Goal: Find specific page/section: Find specific page/section

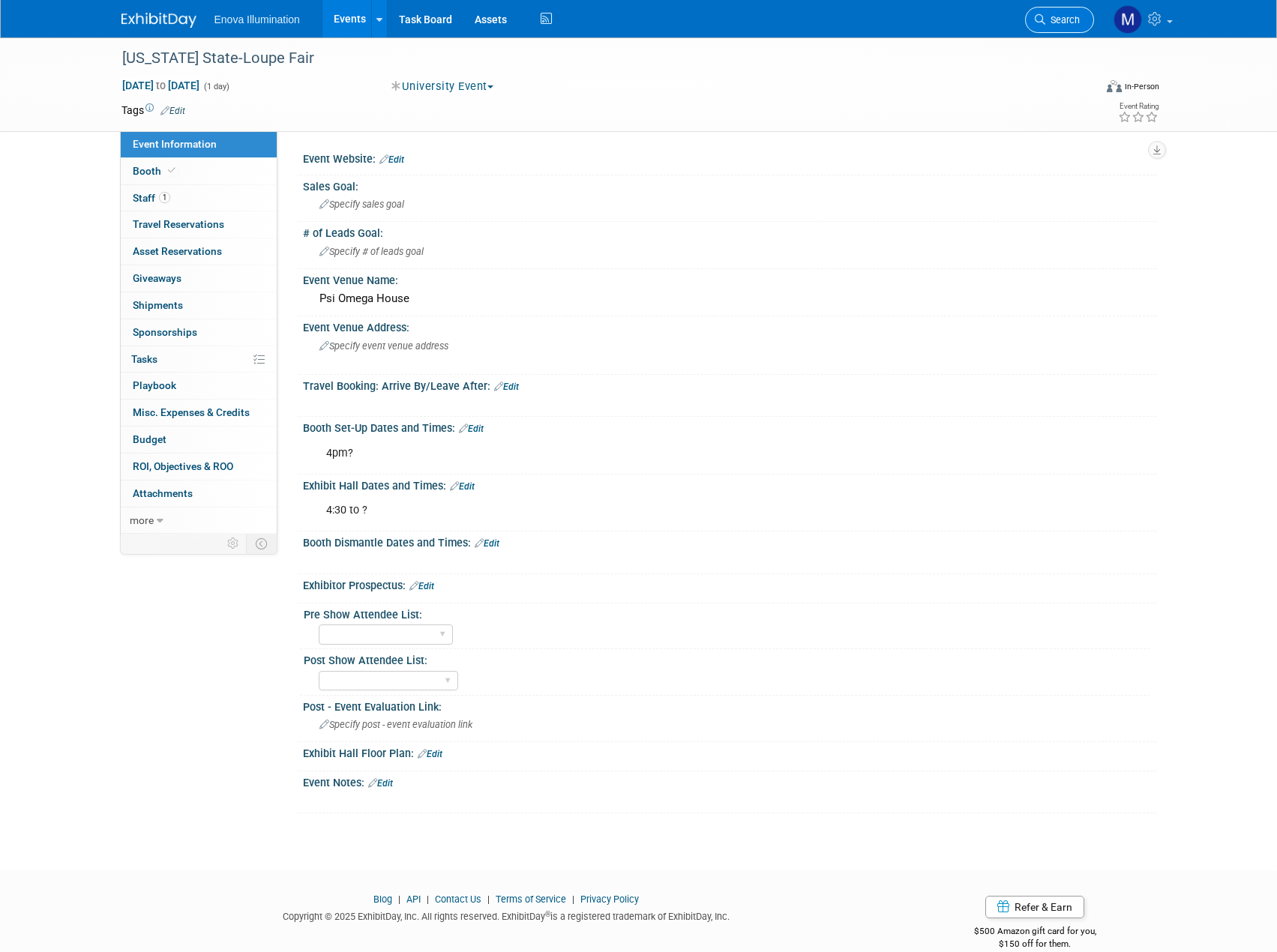
click at [1070, 26] on link "Search" at bounding box center [1059, 19] width 69 height 27
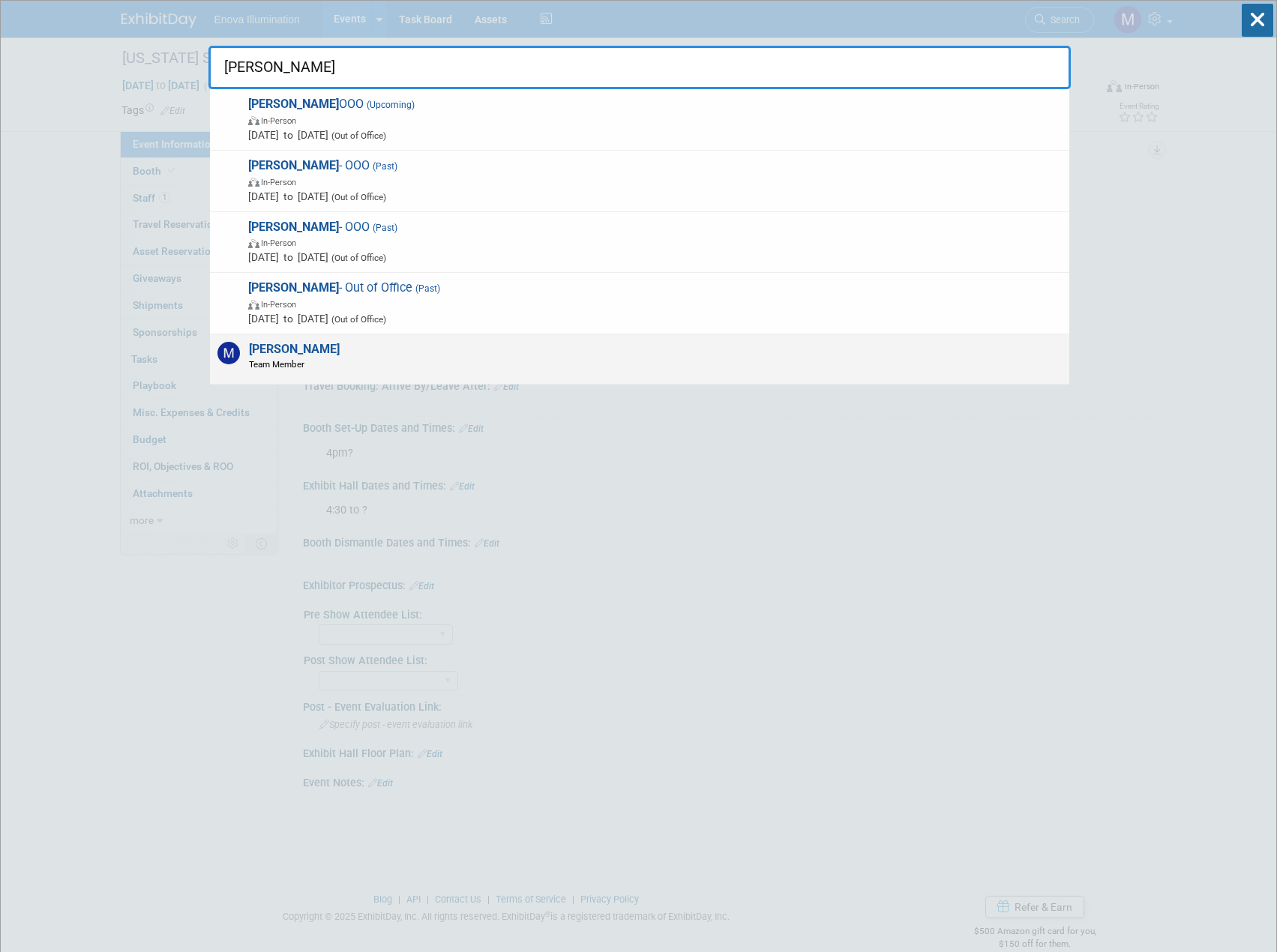
type input "max Zid"
click at [663, 352] on div "[PERSON_NAME] Team Member" at bounding box center [640, 359] width 859 height 50
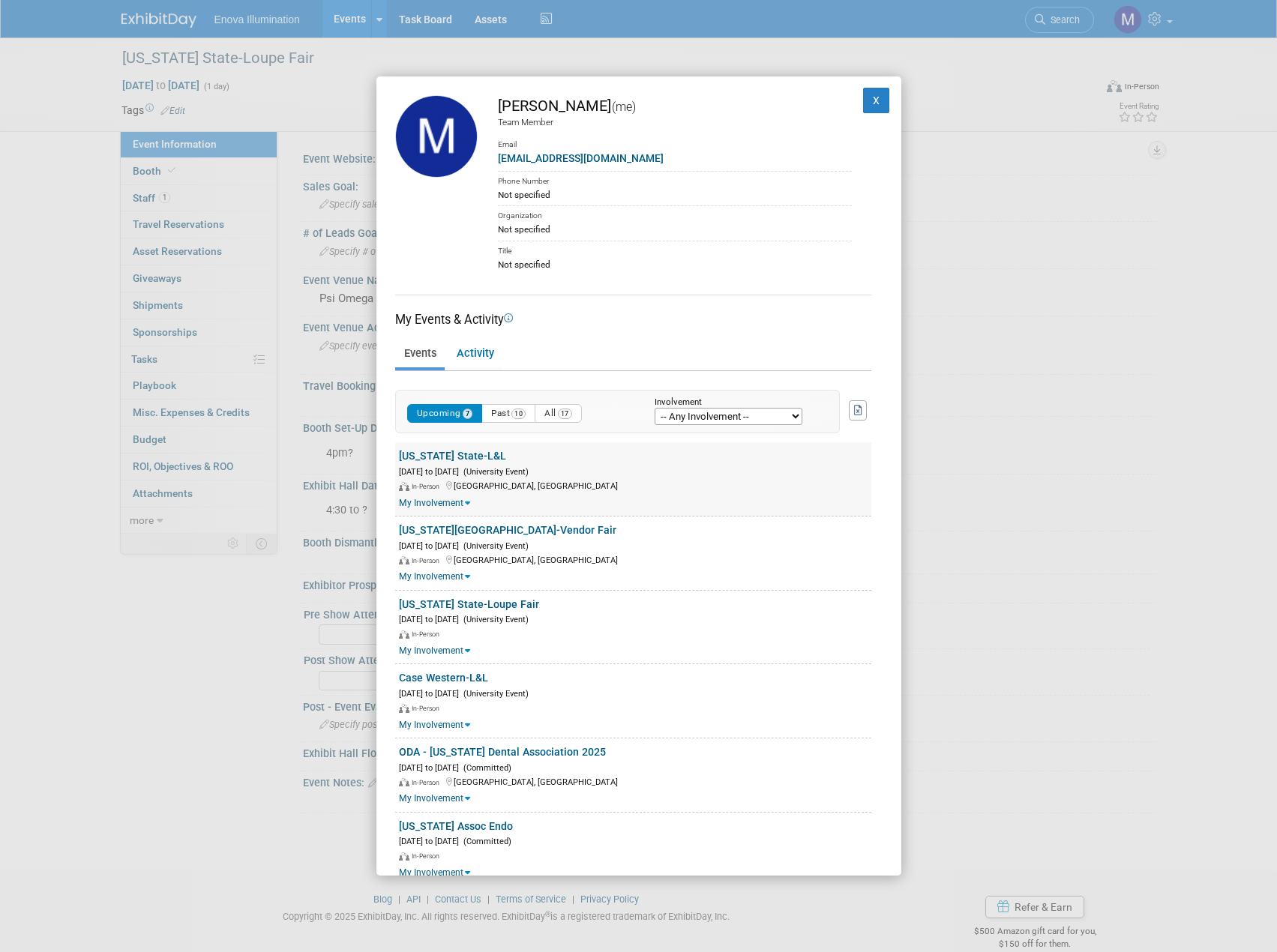
click at [482, 457] on div "[US_STATE] State-L&L" at bounding box center [635, 456] width 472 height 16
click at [466, 458] on link "[US_STATE] State-L&L" at bounding box center [452, 455] width 107 height 12
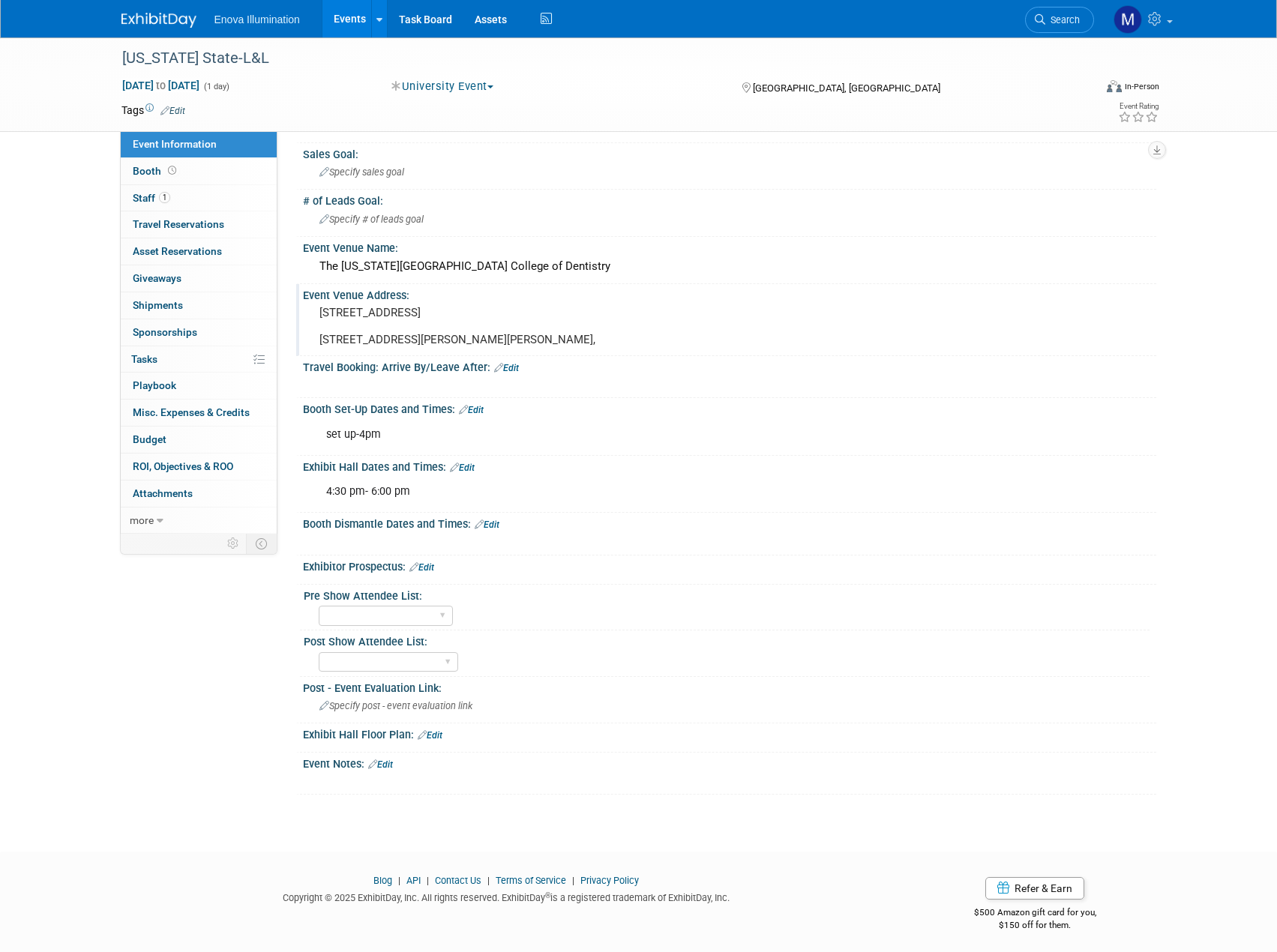
scroll to position [50, 0]
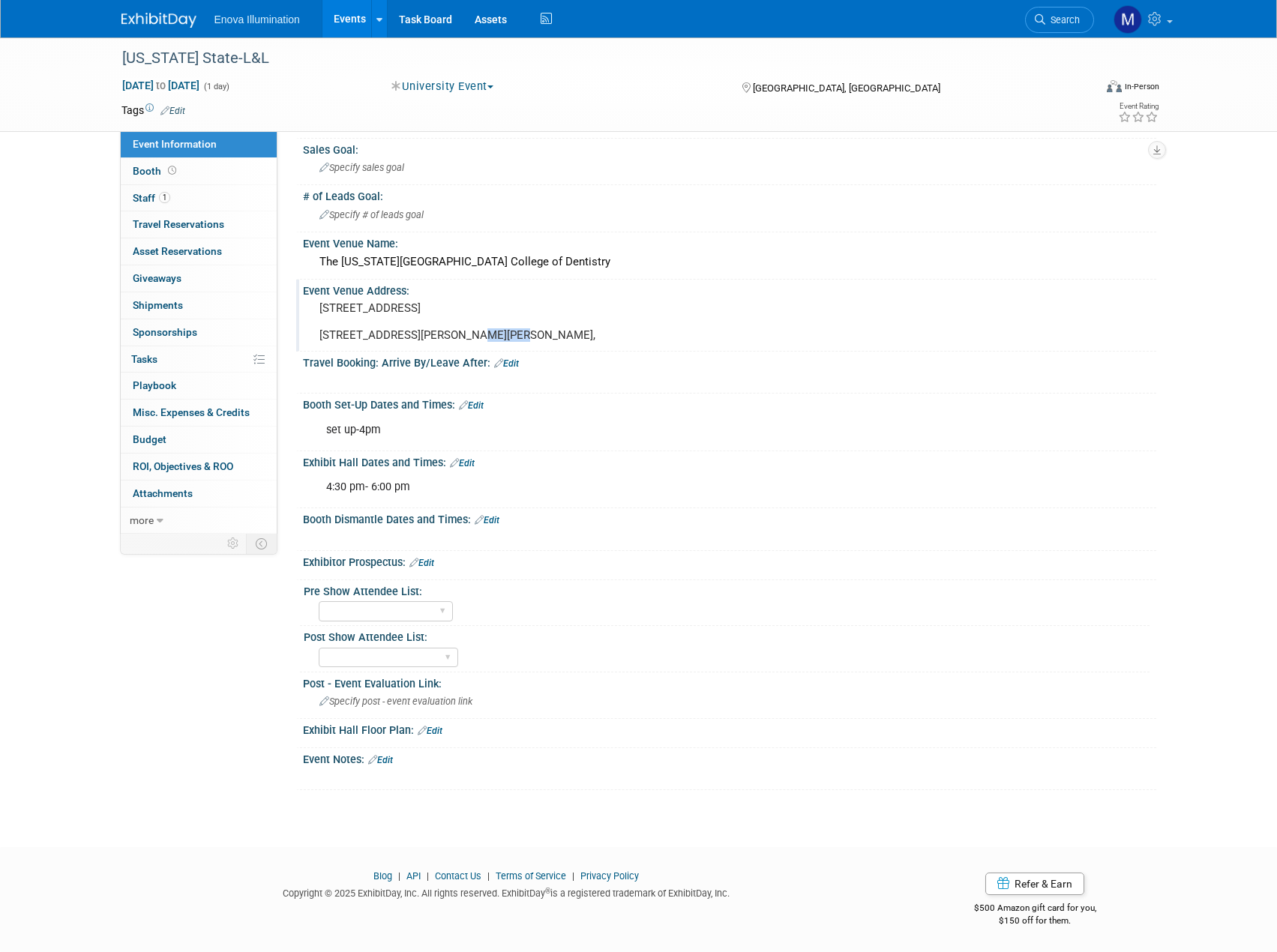
drag, startPoint x: 318, startPoint y: 336, endPoint x: 362, endPoint y: 335, distance: 44.0
click at [362, 335] on div "[STREET_ADDRESS] [STREET_ADDRESS][PERSON_NAME][PERSON_NAME]," at bounding box center [480, 322] width 333 height 48
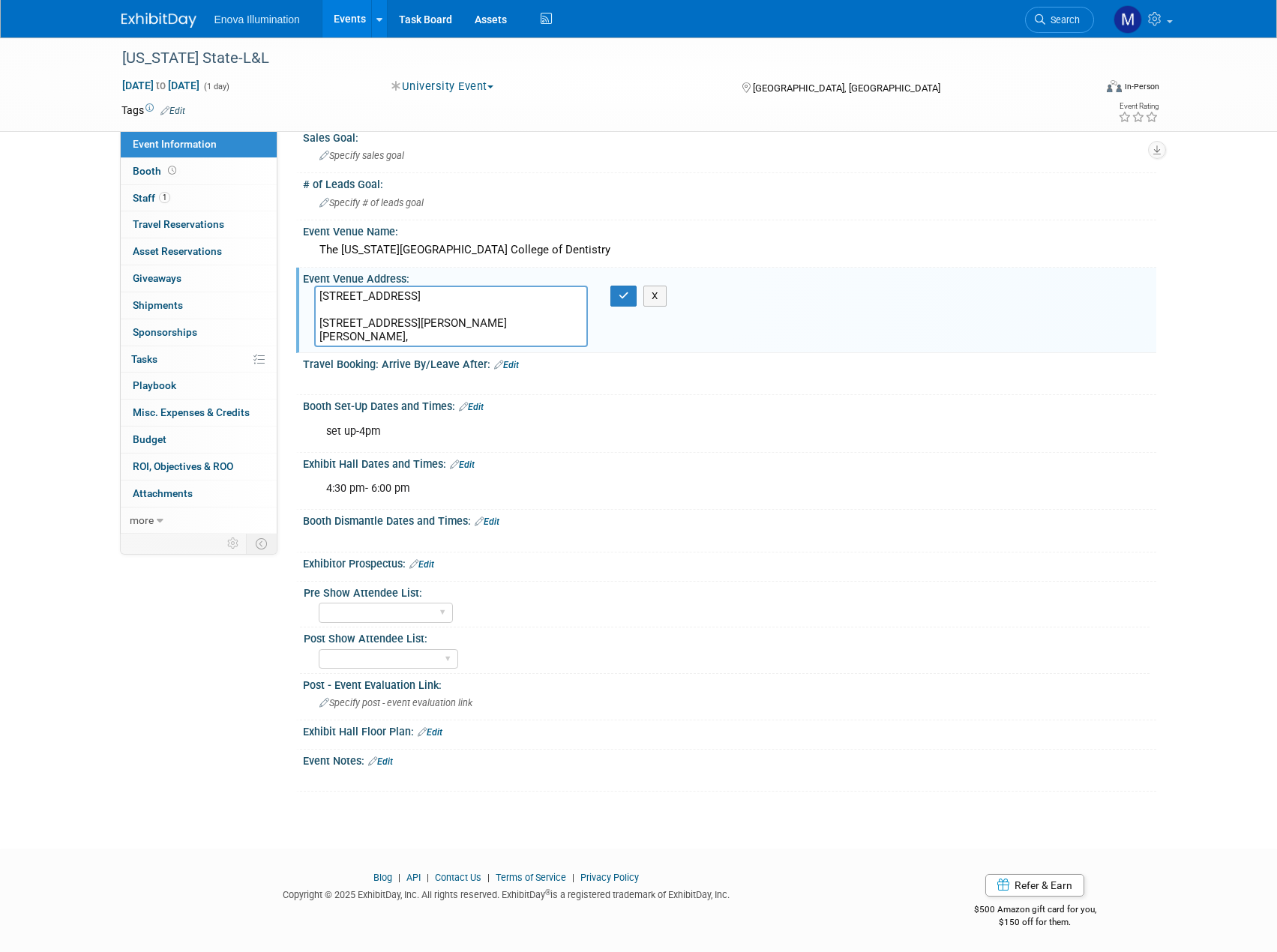
drag, startPoint x: 341, startPoint y: 334, endPoint x: 332, endPoint y: 334, distance: 9.0
click at [332, 334] on textarea "305 W. 12th Avenue Columbus, OH 43210-1267 RM 1160, Postle Hall B," at bounding box center [451, 316] width 274 height 61
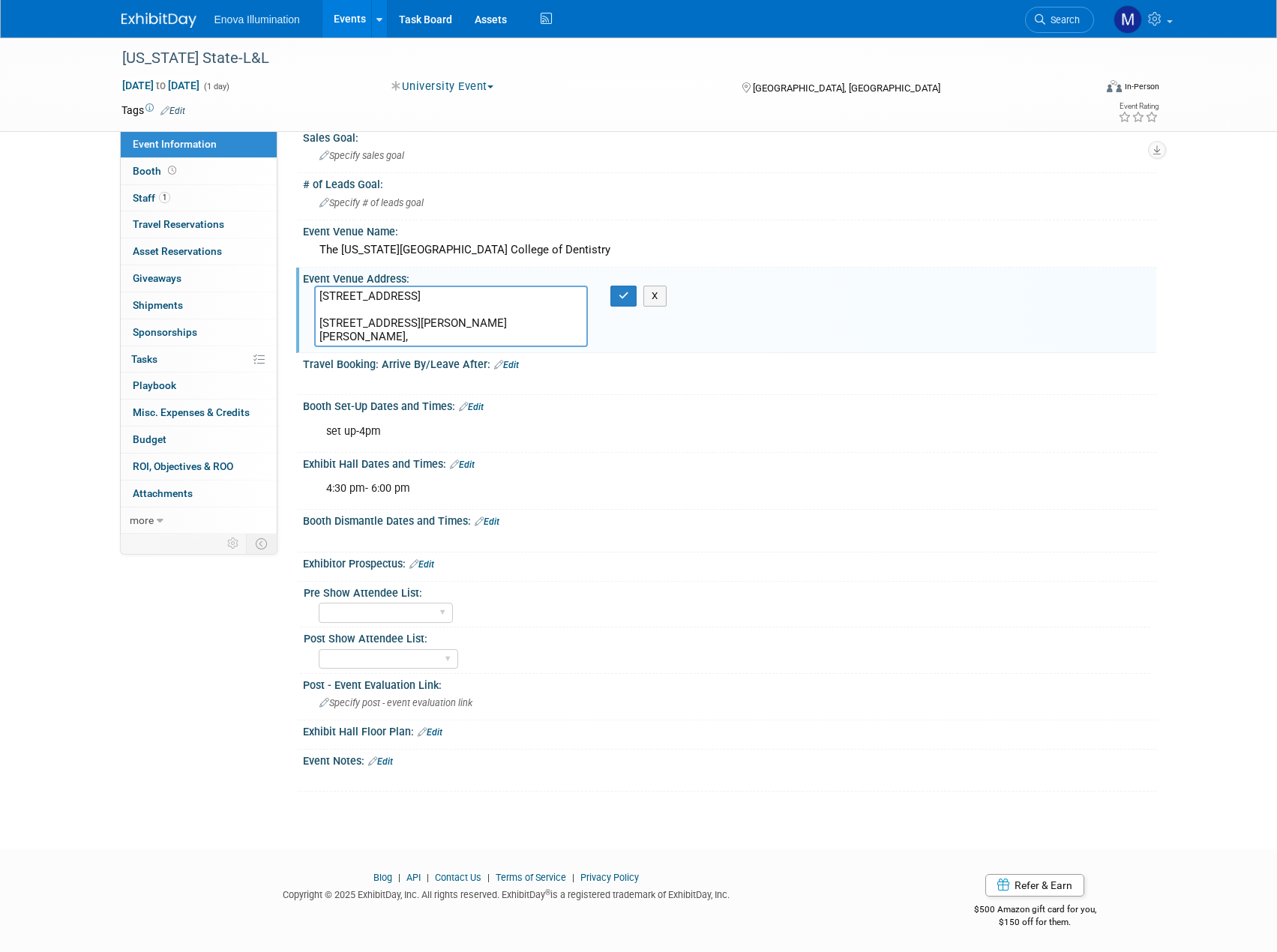
drag, startPoint x: 361, startPoint y: 337, endPoint x: 317, endPoint y: 341, distance: 44.2
click at [317, 341] on textarea "305 W. 12th Avenue Columbus, OH 43210-1267 RM 1160, Postle Hall B," at bounding box center [451, 316] width 274 height 61
click at [84, 185] on div "Ohio State-L&L Aug 26, 2025 to Aug 26, 2025 (1 day) Aug 26, 2025 to Aug 26, 202…" at bounding box center [638, 405] width 1277 height 833
click at [171, 201] on link "1 Staff 1" at bounding box center [199, 198] width 156 height 27
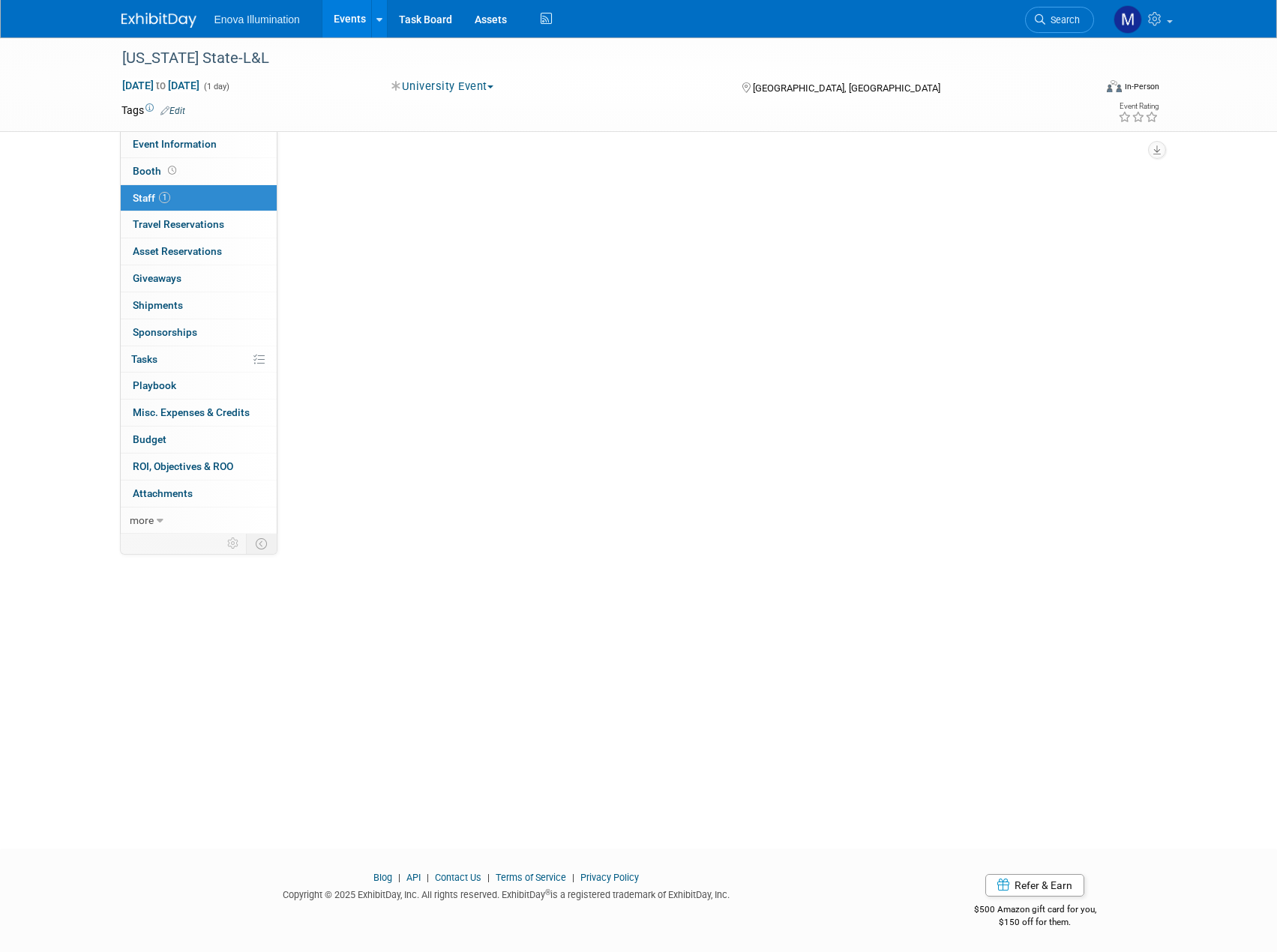
scroll to position [0, 0]
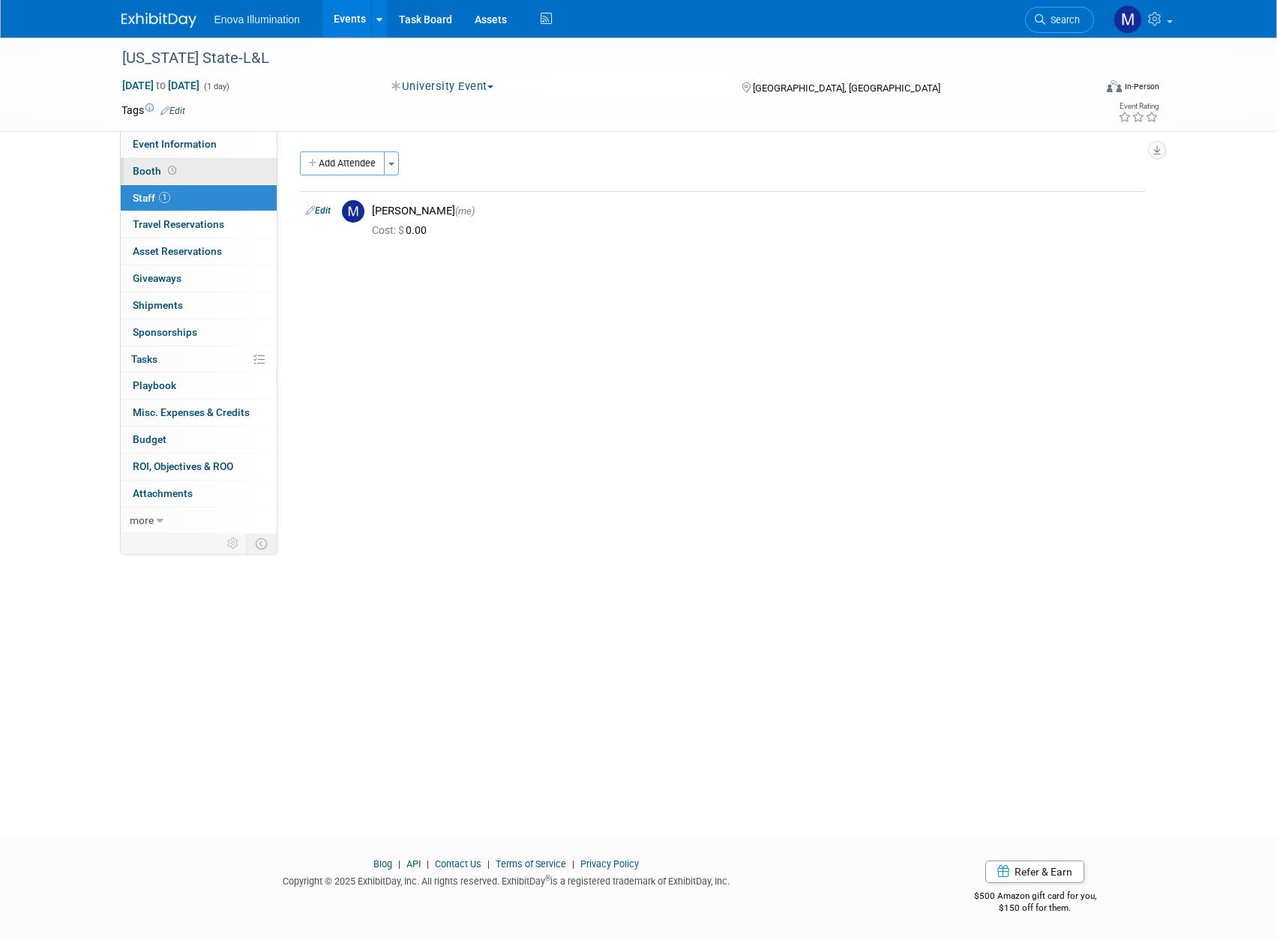
click at [183, 173] on link "Booth" at bounding box center [199, 171] width 156 height 27
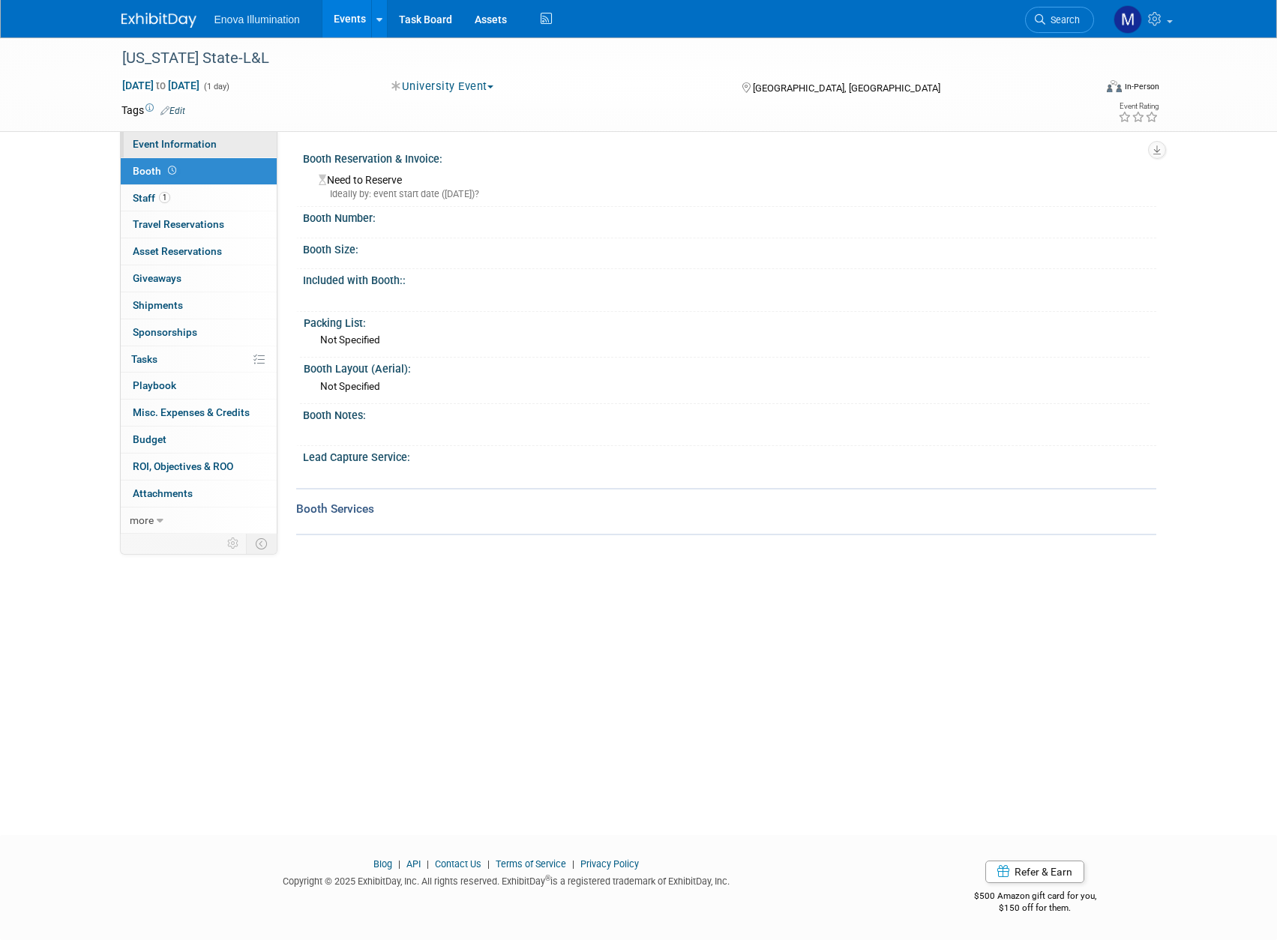
click at [194, 147] on span "Event Information" at bounding box center [175, 143] width 84 height 12
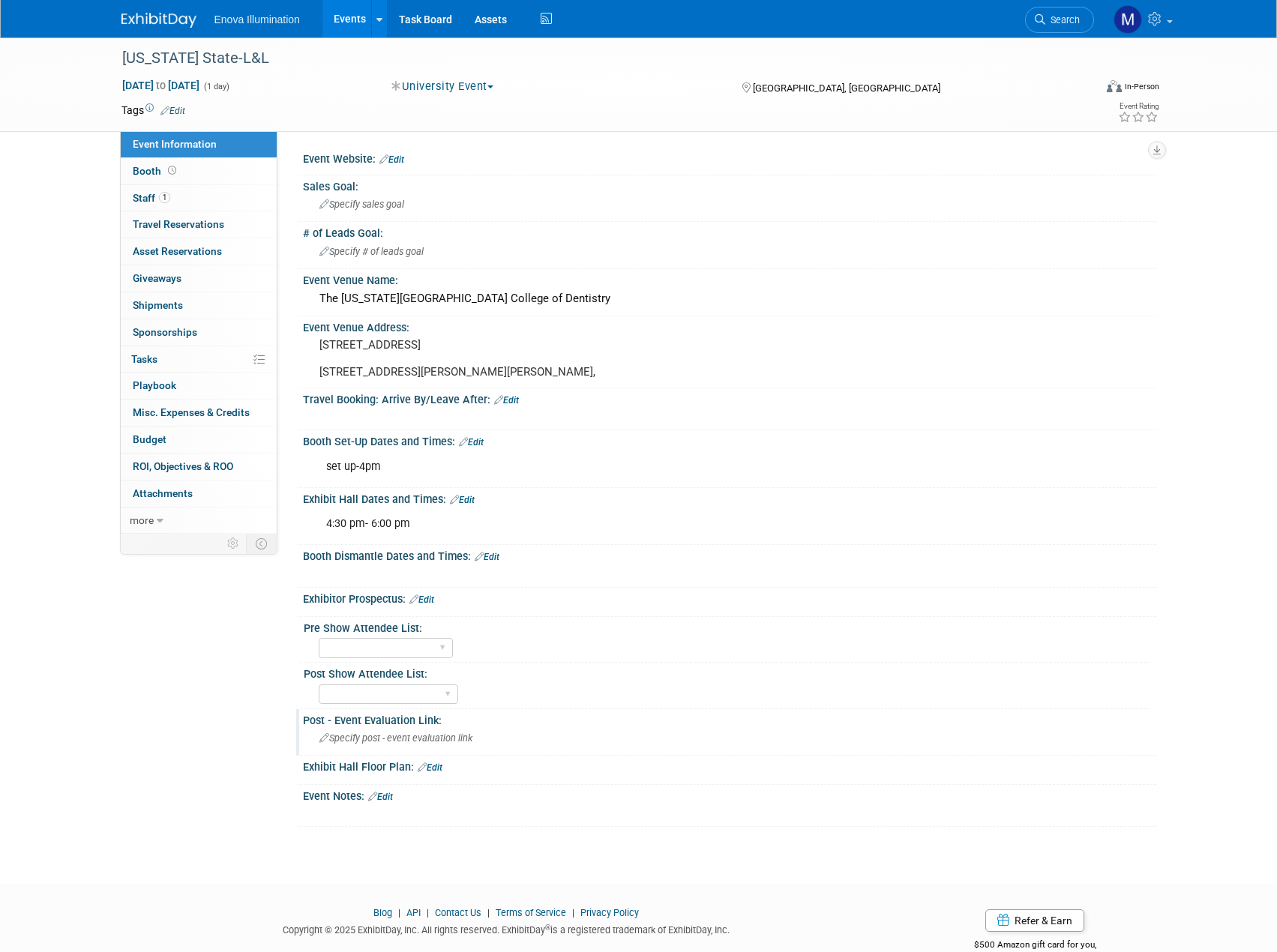
click at [428, 744] on span "Specify post - event evaluation link" at bounding box center [396, 738] width 153 height 11
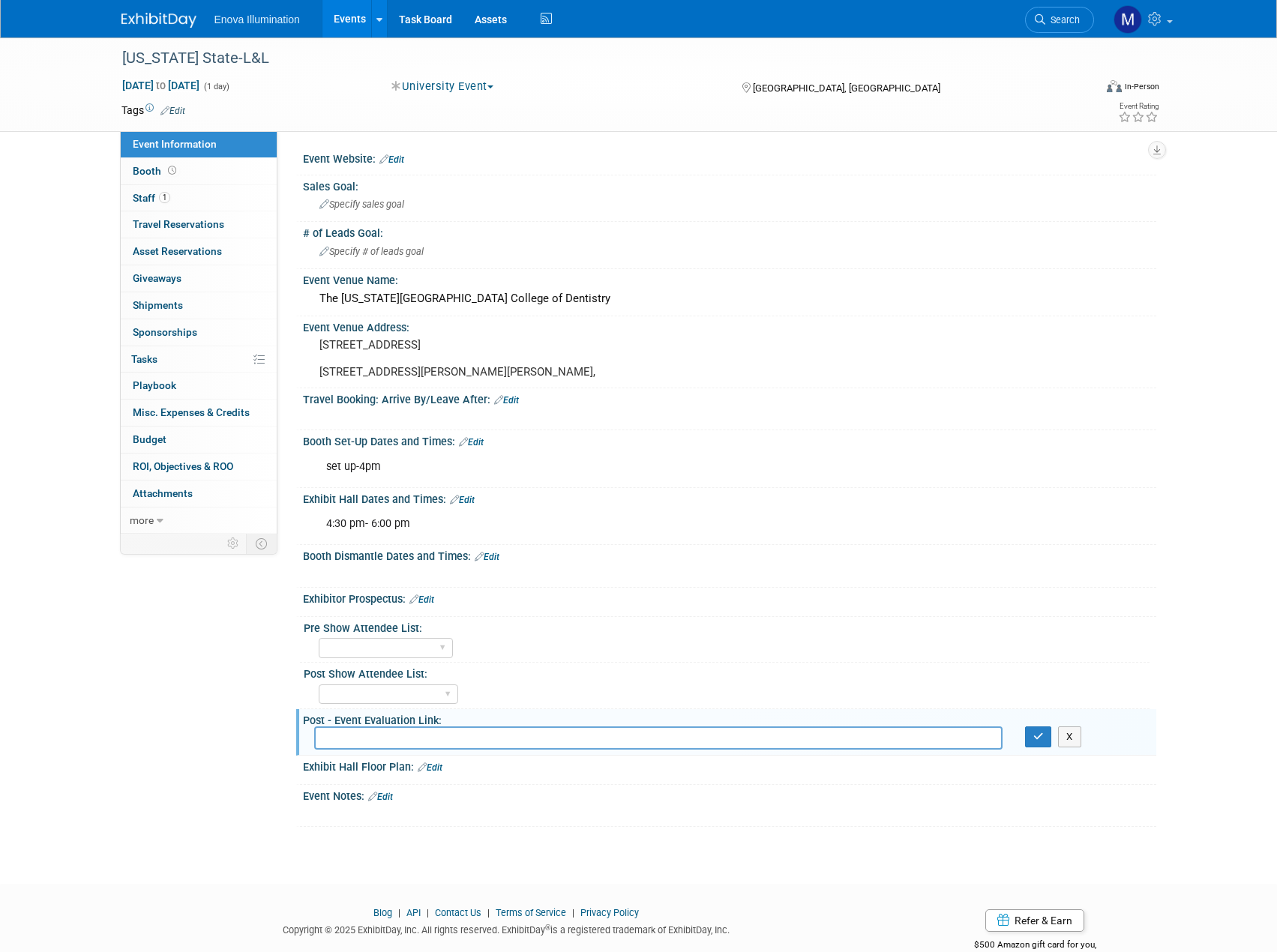
click at [246, 732] on div "Event Information Event Info Booth Booth 1 Staff 1 Staff 0 Travel Reservations …" at bounding box center [639, 432] width 1057 height 789
click at [215, 717] on div "Event Information Event Info Booth Booth 1 Staff 1 Staff 0 Travel Reservations …" at bounding box center [639, 432] width 1057 height 789
click at [1080, 748] on button "X" at bounding box center [1069, 737] width 23 height 21
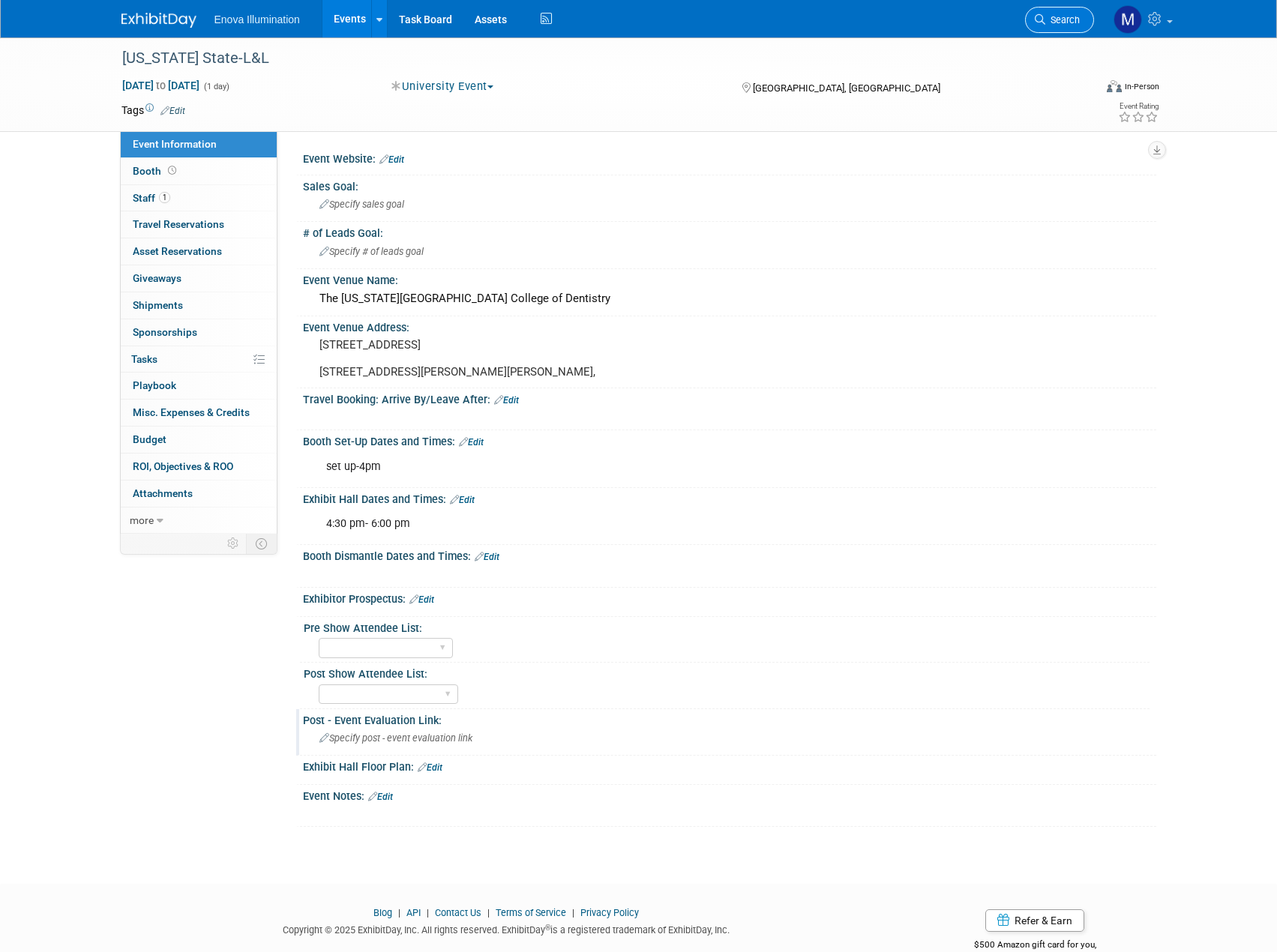
click at [1069, 18] on span "Search" at bounding box center [1062, 20] width 35 height 11
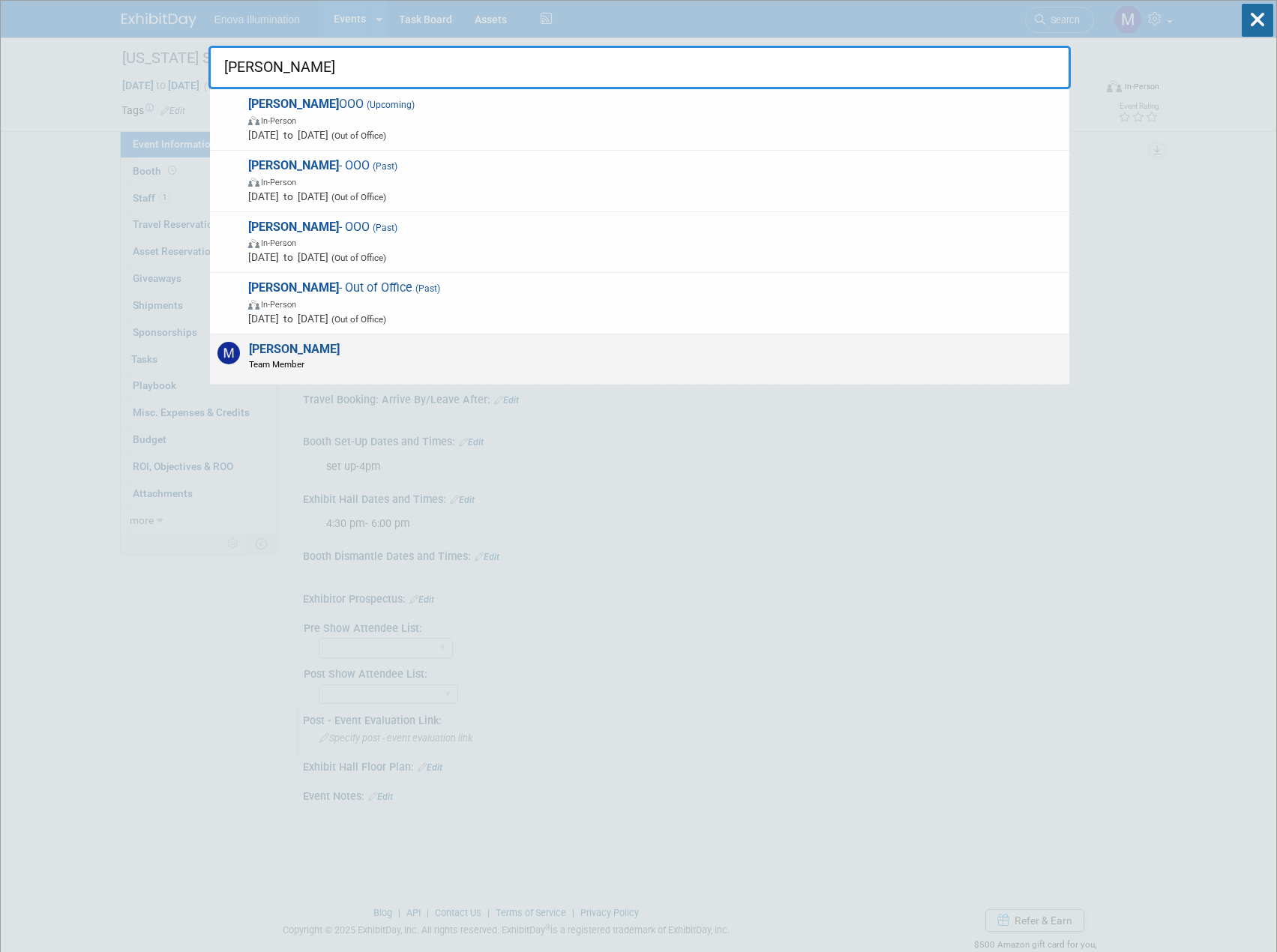
type input "[PERSON_NAME]"
click at [377, 341] on div "[PERSON_NAME] Team Member" at bounding box center [640, 359] width 859 height 50
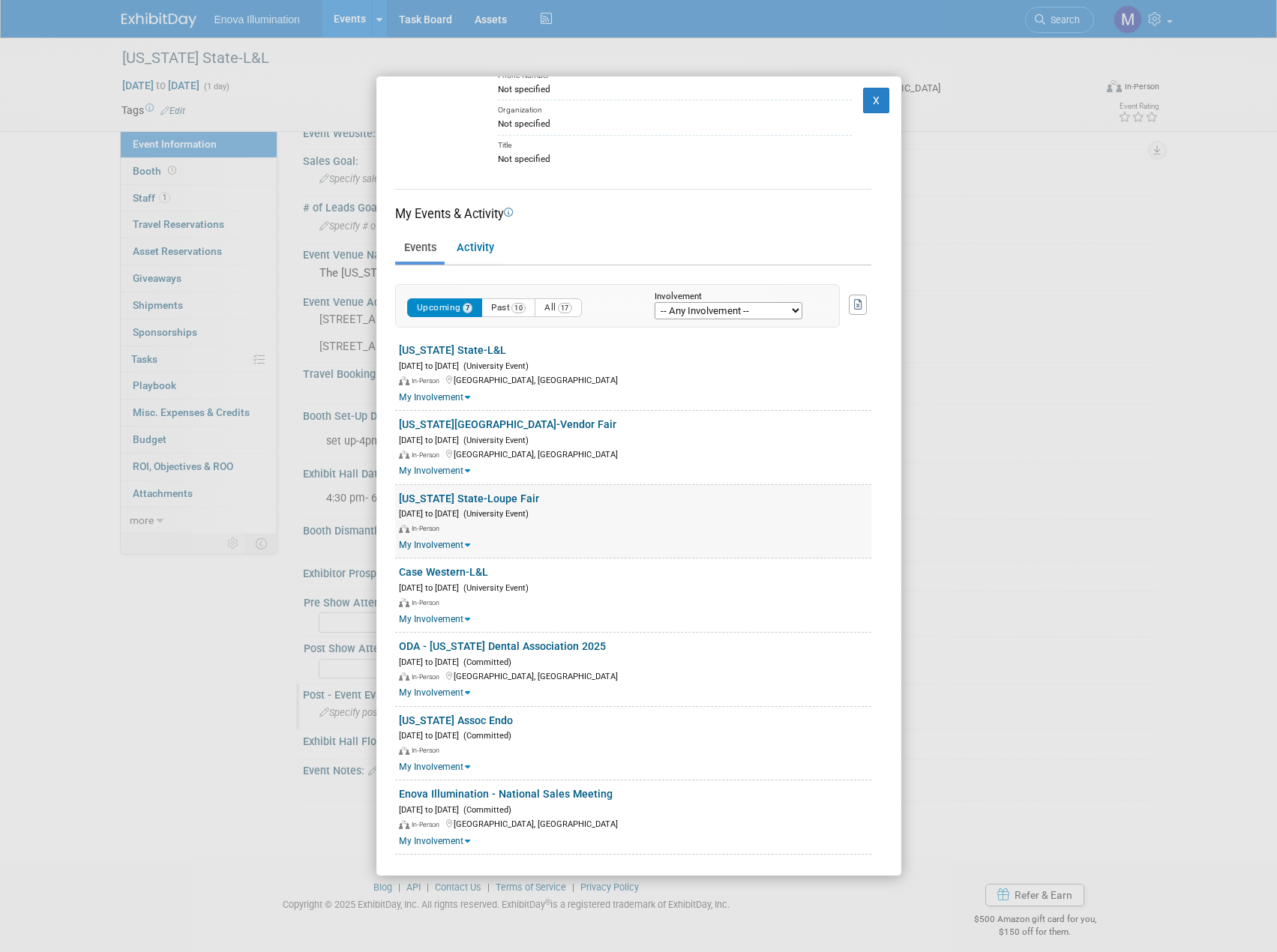
scroll to position [50, 0]
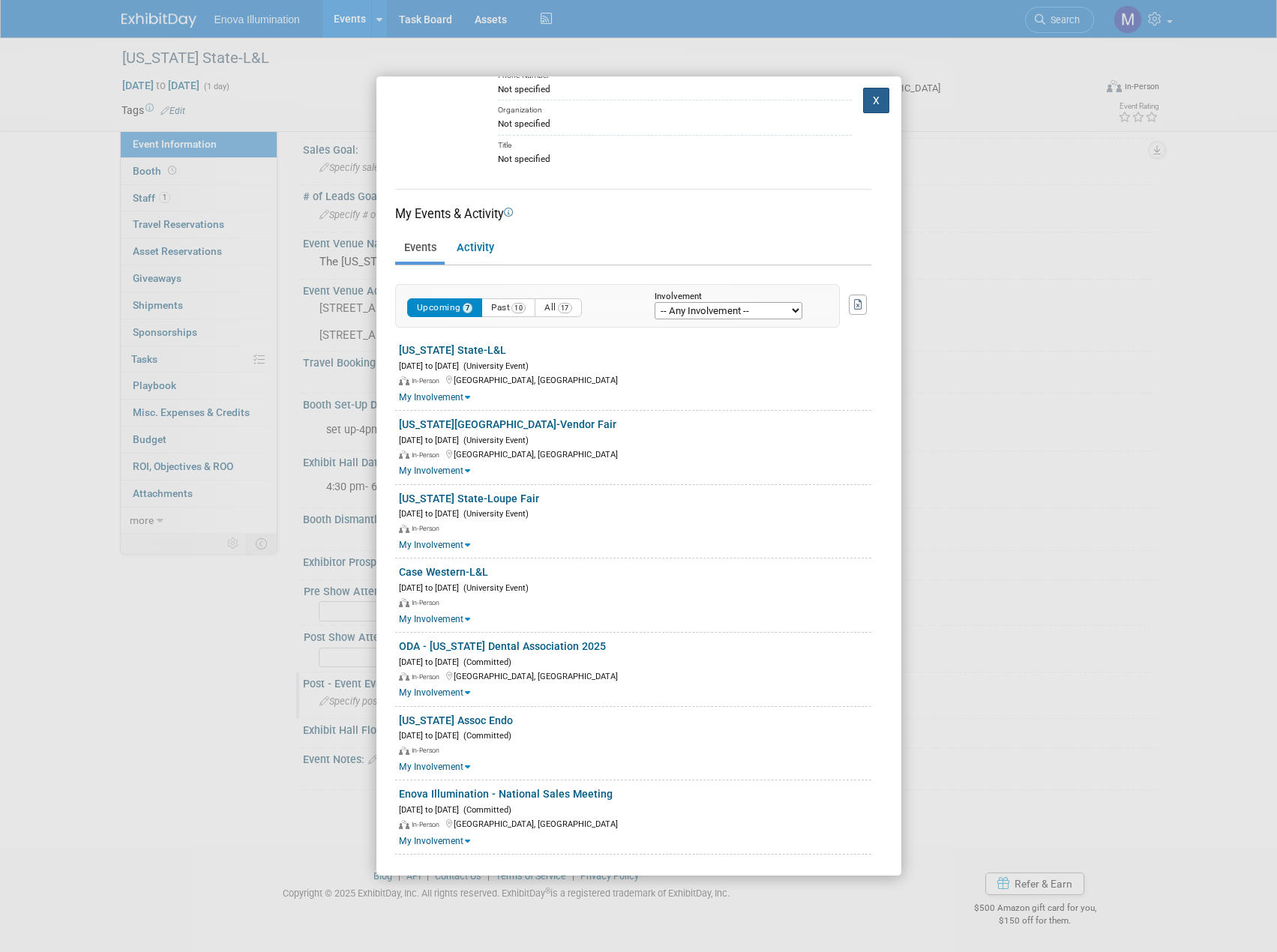
click at [868, 98] on button "X" at bounding box center [876, 101] width 27 height 26
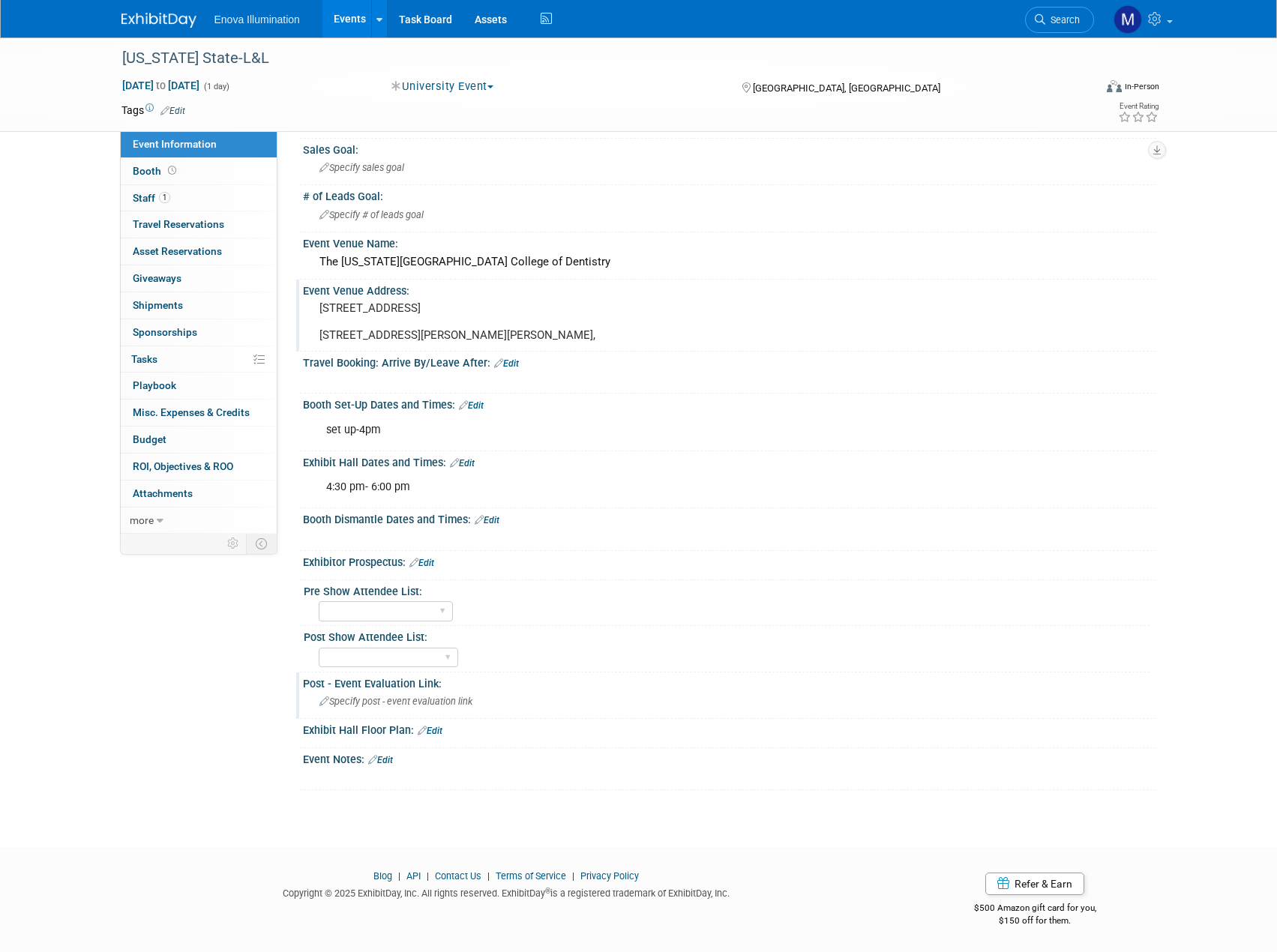
scroll to position [0, 0]
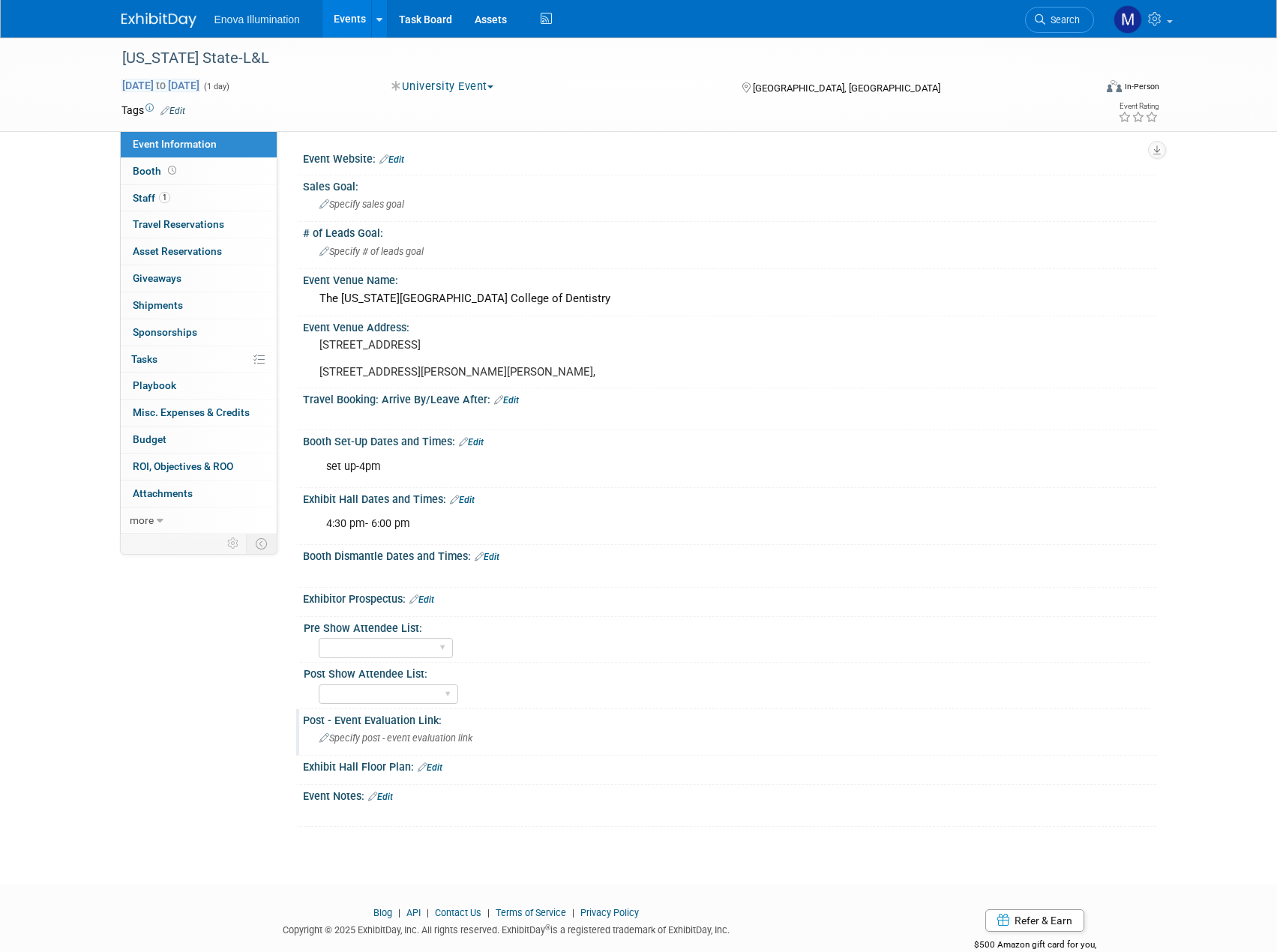
click at [200, 81] on span "[DATE] to [DATE]" at bounding box center [161, 85] width 79 height 14
type input "[DATE]"
select select "7"
click at [358, 59] on div "[US_STATE] State-L&L" at bounding box center [594, 59] width 954 height 27
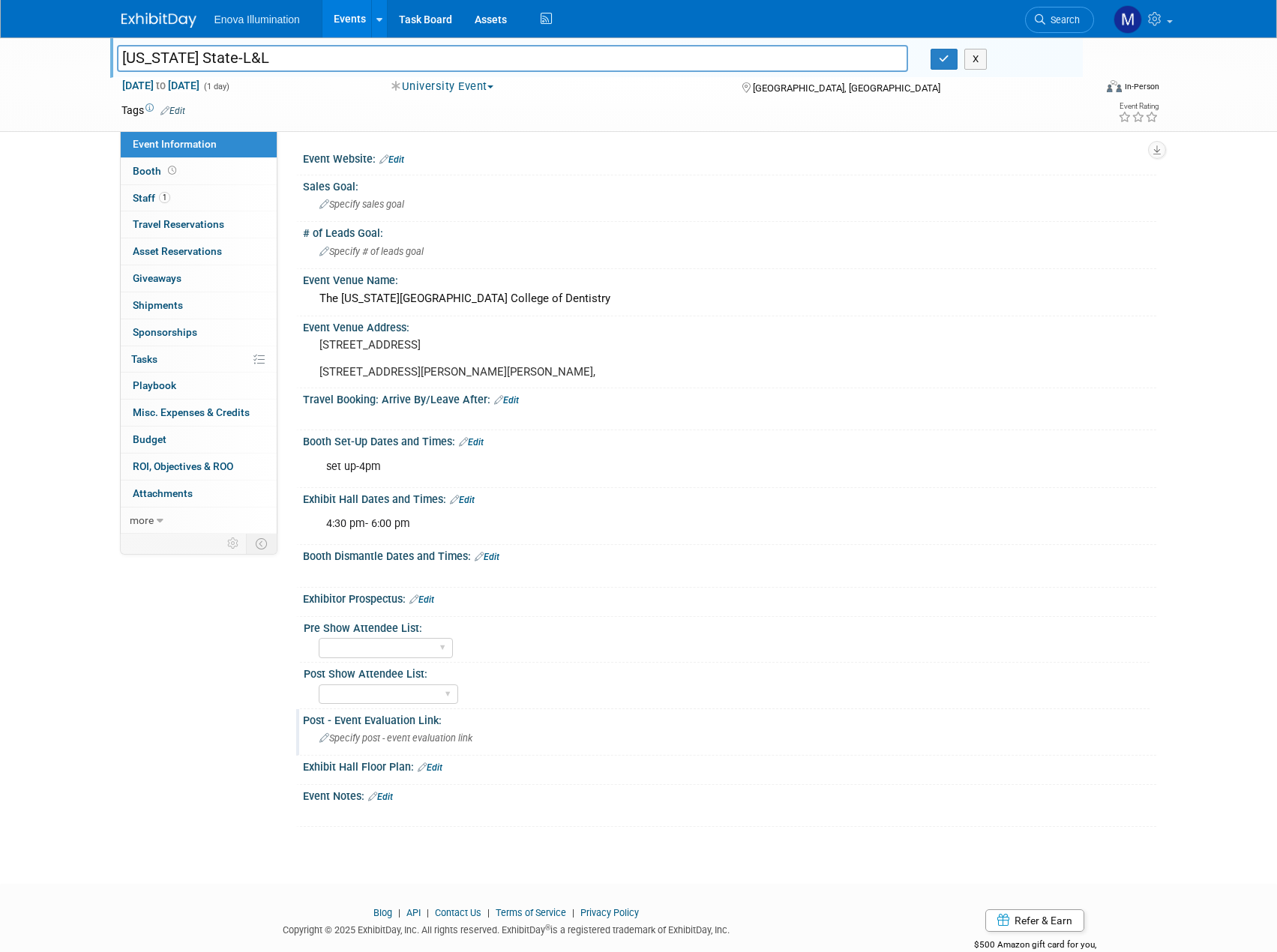
click at [1036, 111] on div "Event Rating" at bounding box center [1082, 113] width 177 height 27
click at [1058, 14] on span "Search" at bounding box center [1062, 20] width 35 height 11
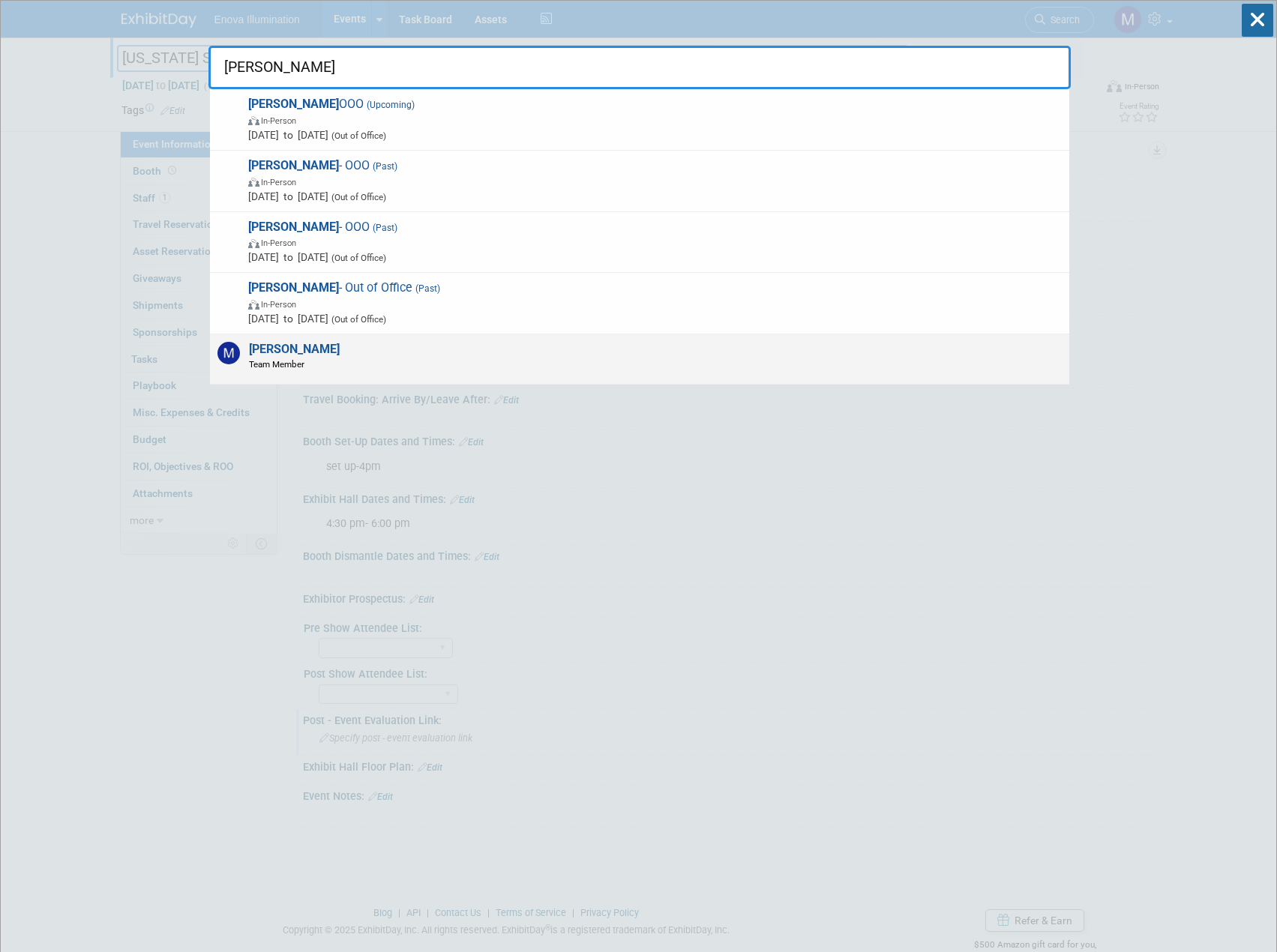
type input "[PERSON_NAME]"
click at [656, 359] on div "[PERSON_NAME] Team Member" at bounding box center [640, 359] width 859 height 50
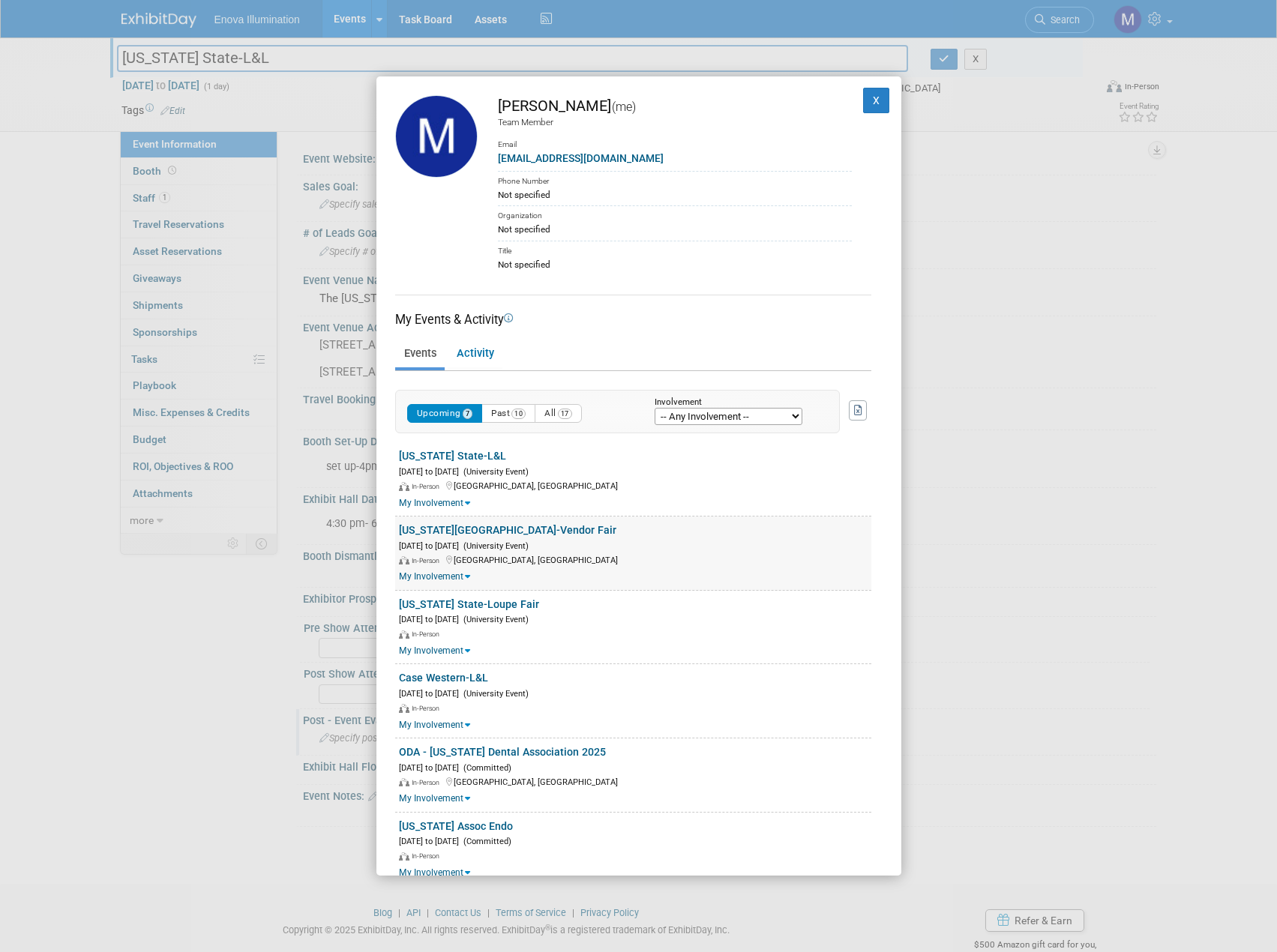
click at [557, 526] on div "[US_STATE][GEOGRAPHIC_DATA]-Vendor Fair" at bounding box center [635, 530] width 472 height 16
click at [514, 525] on link "[US_STATE][GEOGRAPHIC_DATA]-Vendor Fair" at bounding box center [508, 530] width 217 height 12
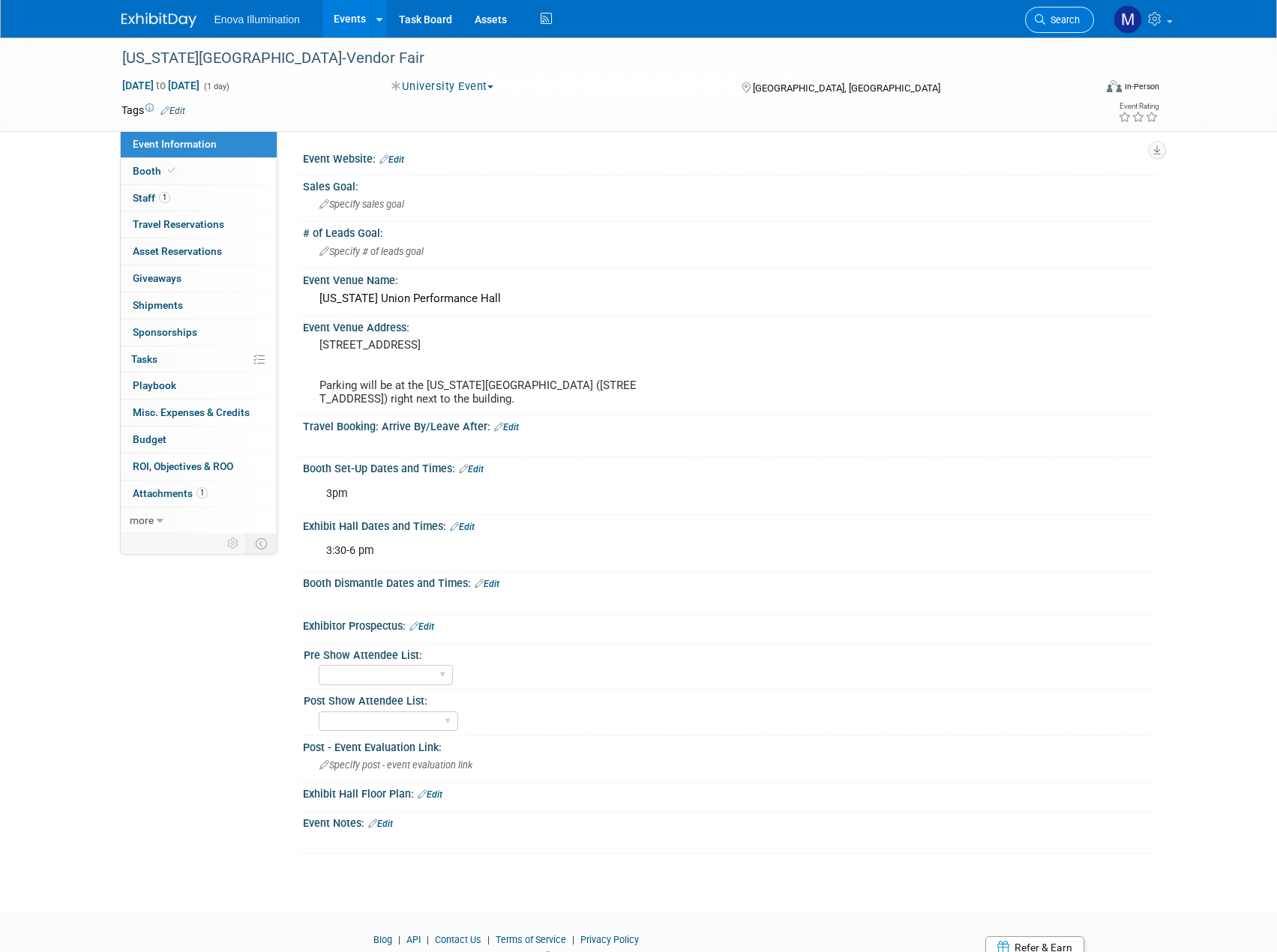
click at [1054, 19] on span "Search" at bounding box center [1062, 20] width 35 height 11
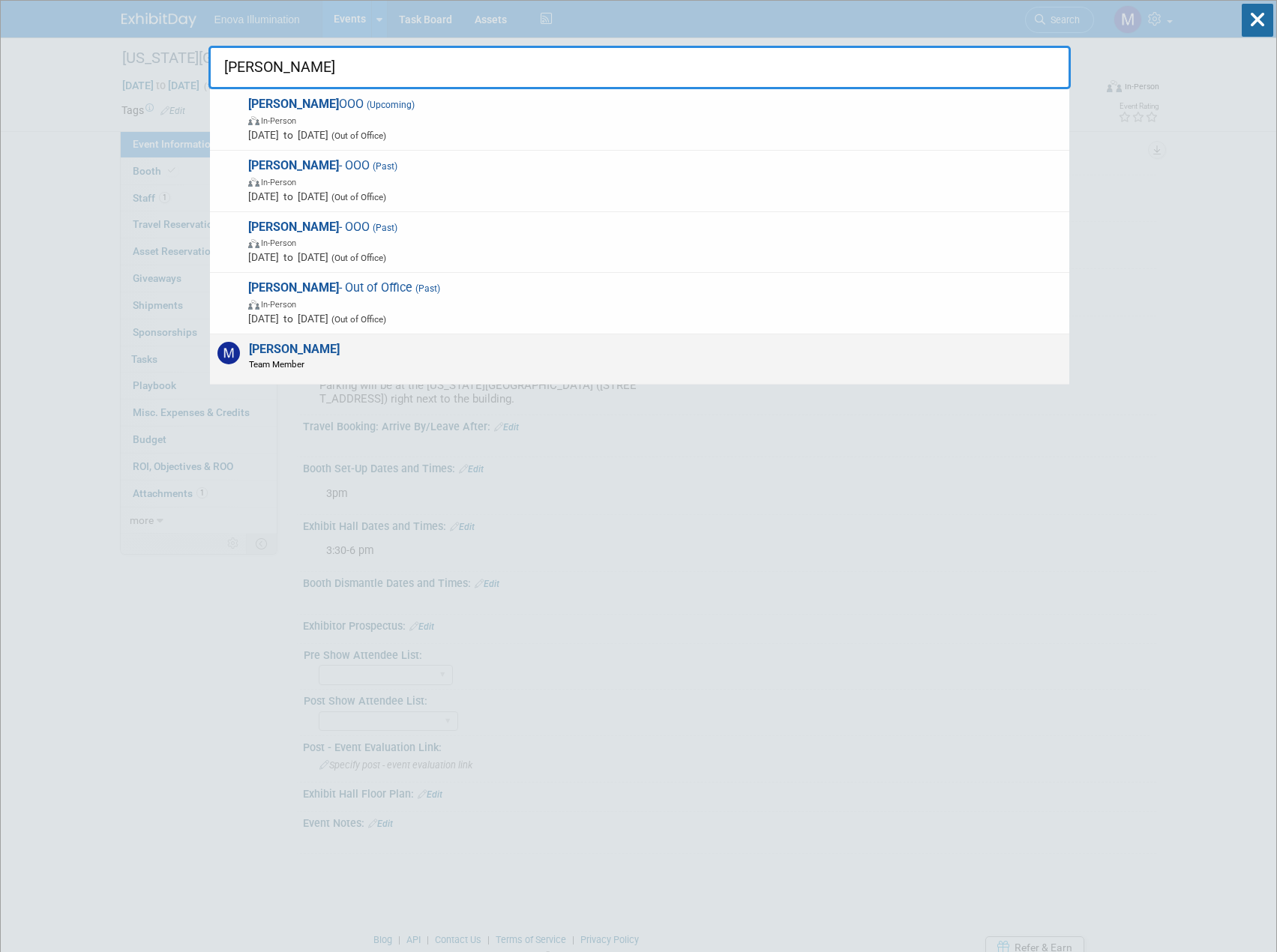
type input "[PERSON_NAME]"
click at [358, 366] on div "[PERSON_NAME] Team Member" at bounding box center [640, 359] width 859 height 50
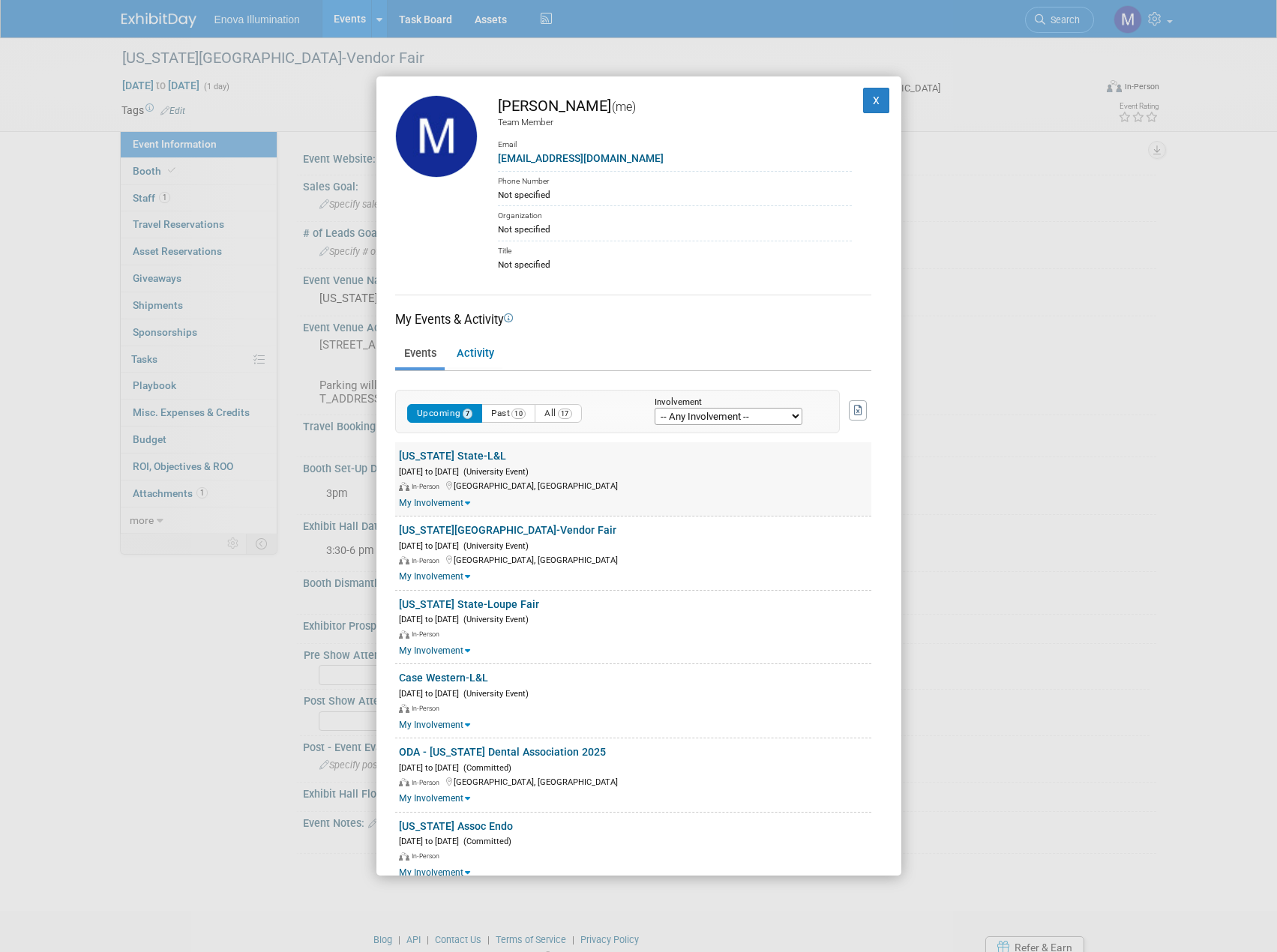
click at [476, 460] on div "[US_STATE] State-L&L" at bounding box center [635, 456] width 472 height 16
click at [646, 480] on div "In-Person Columbus, OH" at bounding box center [635, 485] width 472 height 14
click at [443, 458] on link "[US_STATE] State-L&L" at bounding box center [452, 455] width 107 height 12
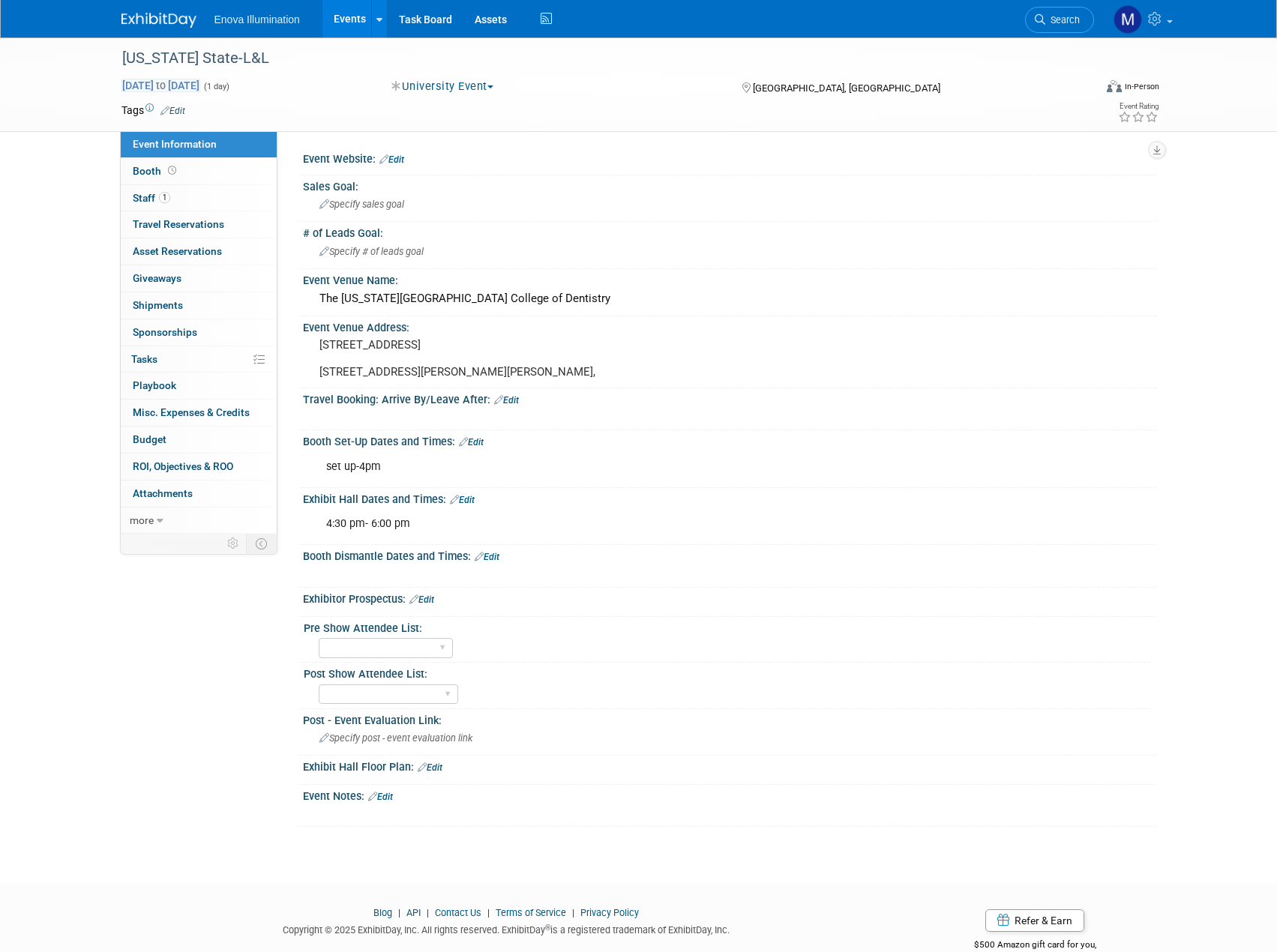
click at [166, 84] on span "[DATE] to [DATE]" at bounding box center [161, 85] width 79 height 14
type input "[DATE]"
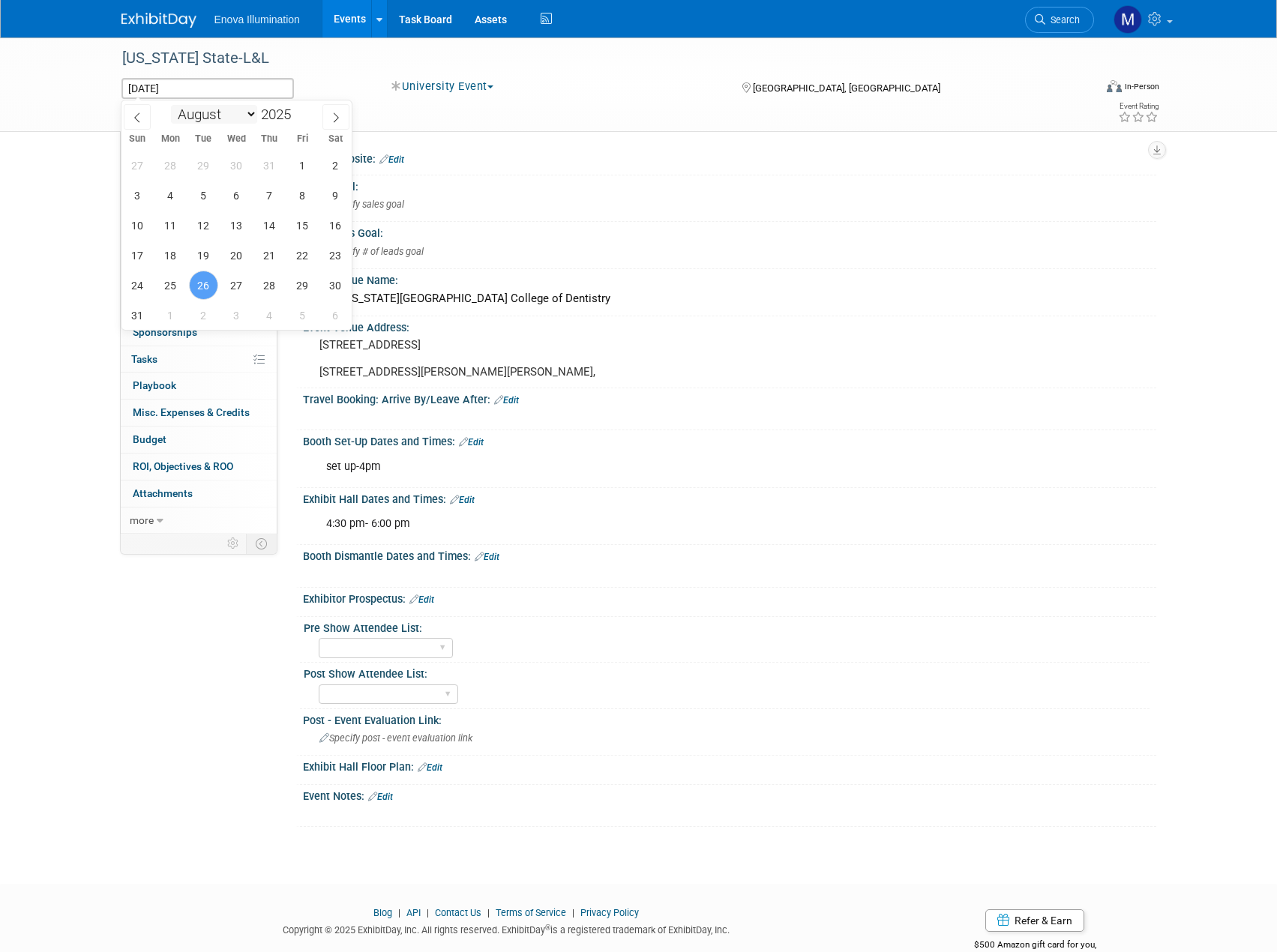
click at [247, 113] on select "January February March April May June July August September October November De…" at bounding box center [213, 113] width 86 height 19
select select "8"
click at [171, 105] on select "January February March April May June July August September October November De…" at bounding box center [213, 113] width 86 height 19
click at [208, 196] on span "9" at bounding box center [204, 196] width 29 height 29
type input "[DATE]"
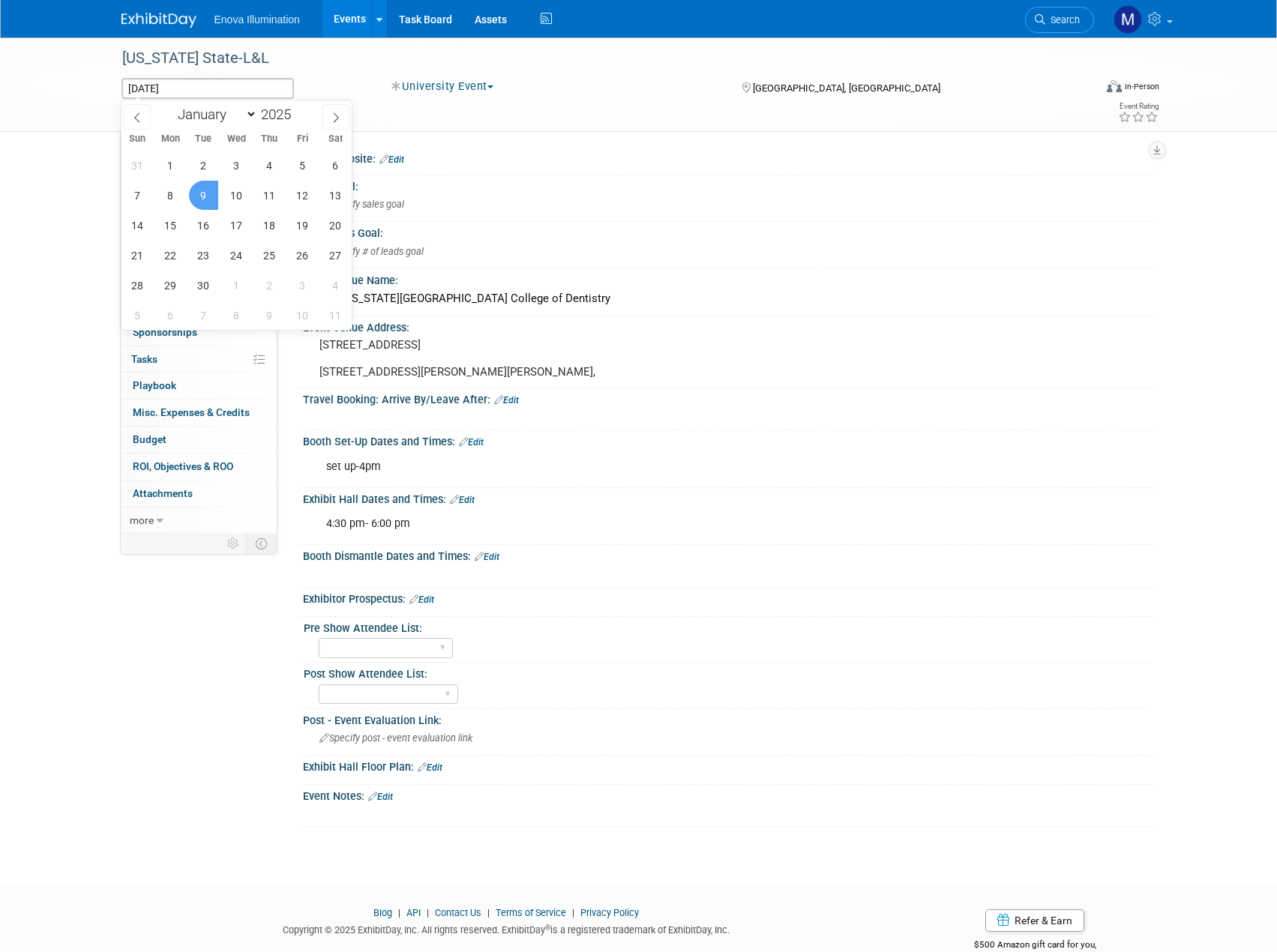
click at [204, 192] on span "9" at bounding box center [204, 196] width 29 height 29
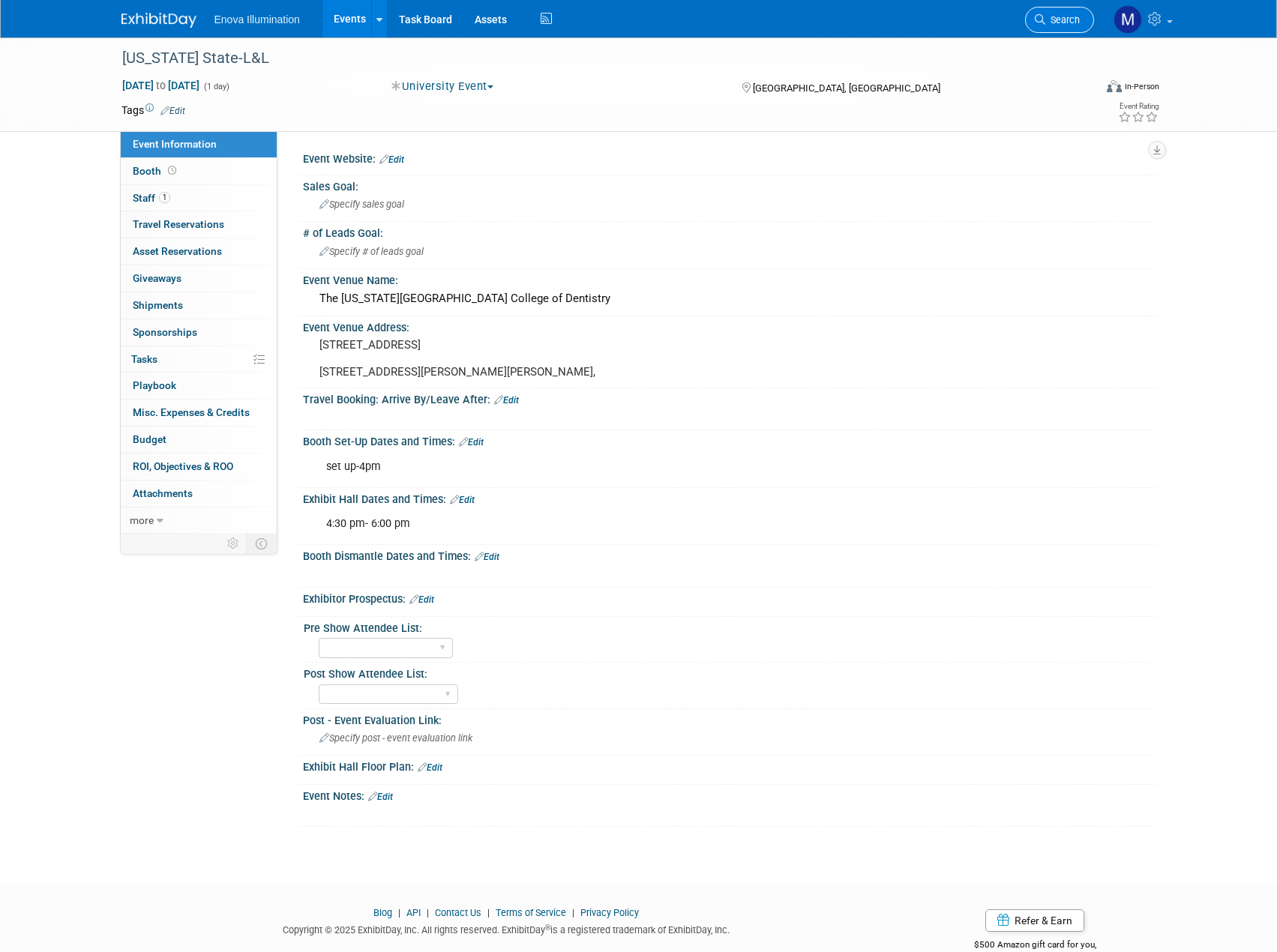
click at [1057, 25] on span "Search" at bounding box center [1062, 20] width 35 height 11
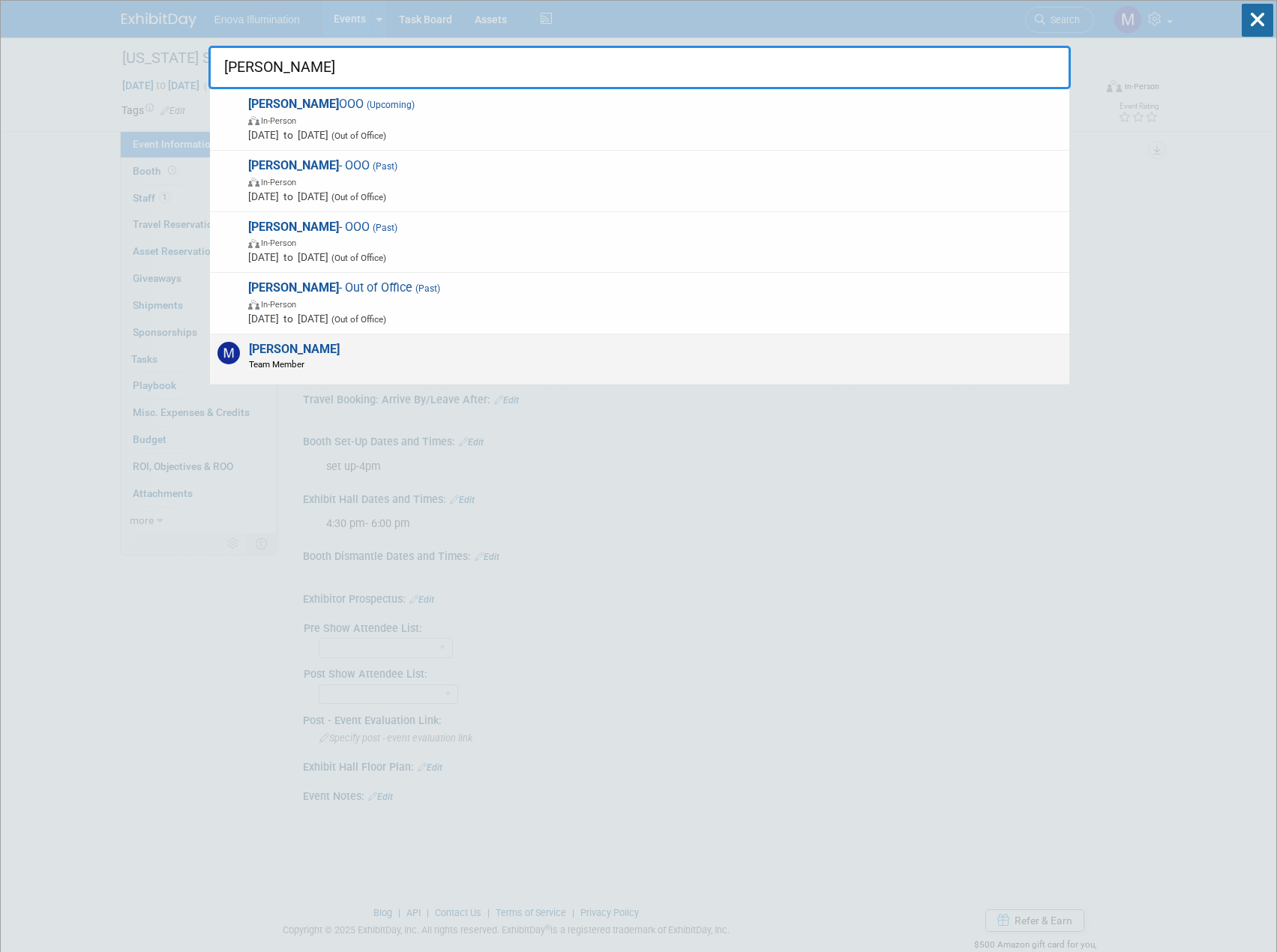
type input "[PERSON_NAME]"
click at [492, 361] on div "[PERSON_NAME] Team Member" at bounding box center [640, 359] width 859 height 50
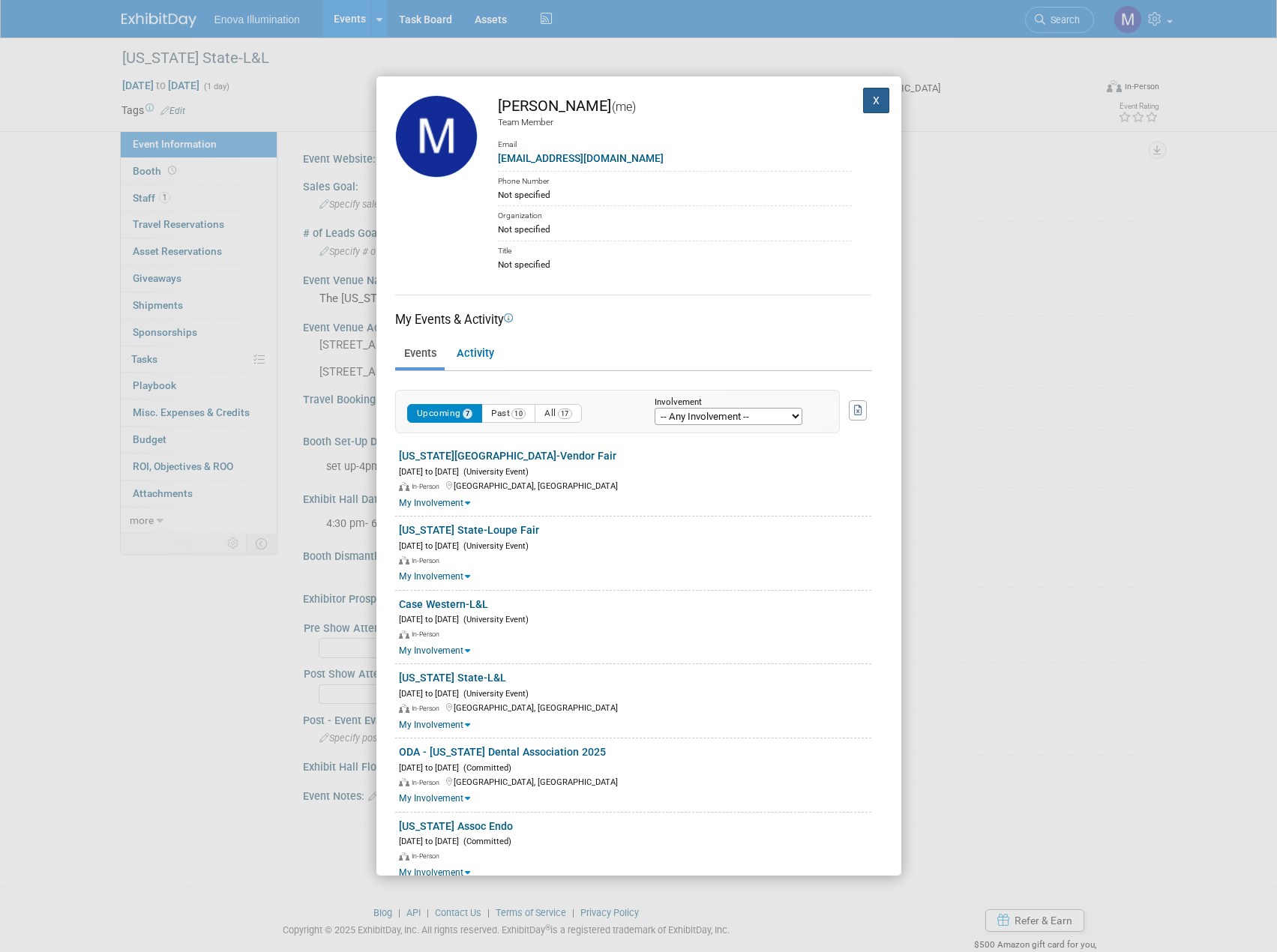
click at [863, 101] on button "X" at bounding box center [876, 101] width 27 height 26
